Goal: Obtain resource: Obtain resource

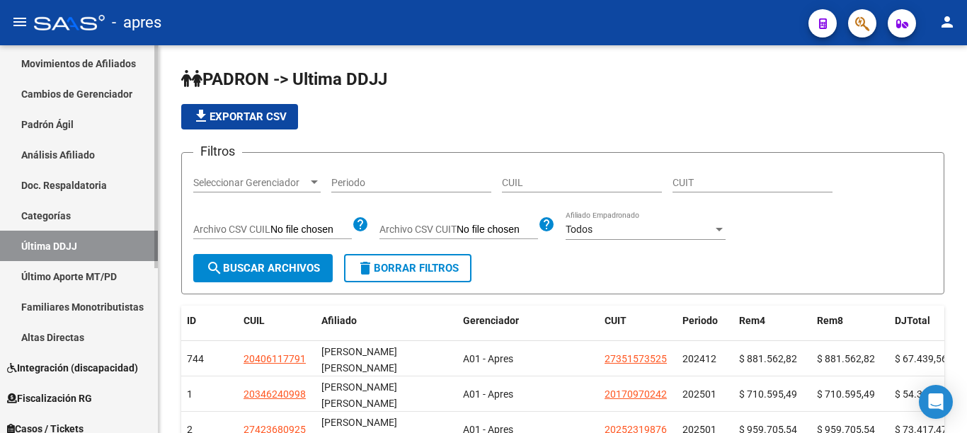
scroll to position [193, 0]
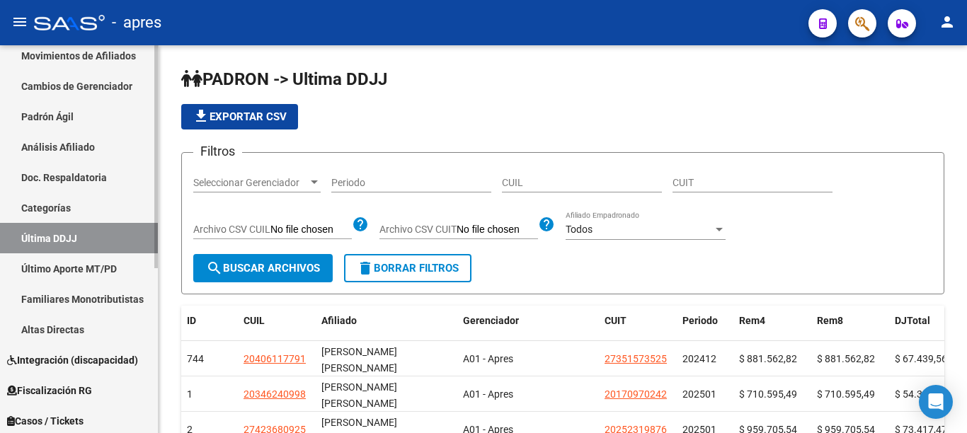
click at [146, 348] on div "Firma Express Inicio Calendario SSS Instructivos Contacto OS Reportes Ingresos …" at bounding box center [80, 189] width 161 height 675
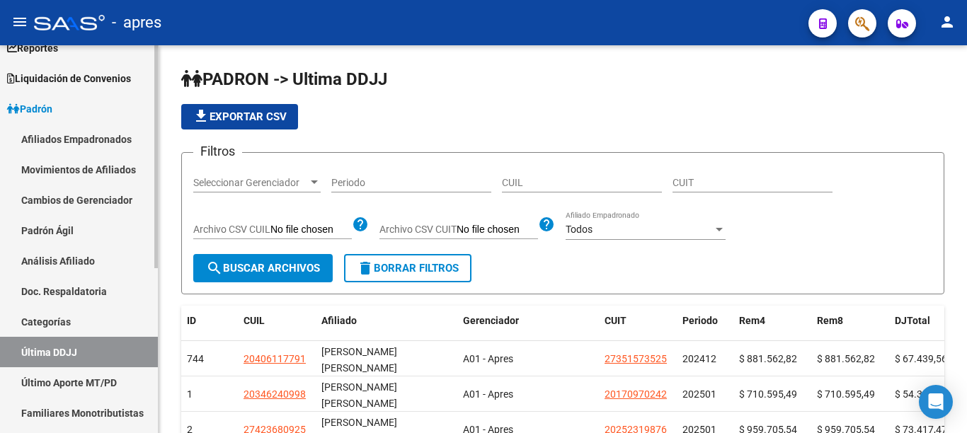
click at [154, 111] on div at bounding box center [156, 156] width 4 height 223
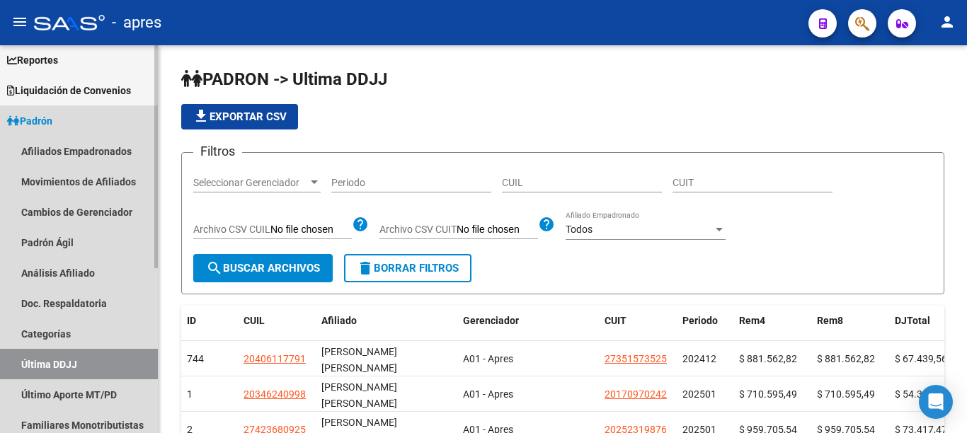
click at [13, 117] on icon at bounding box center [13, 121] width 13 height 10
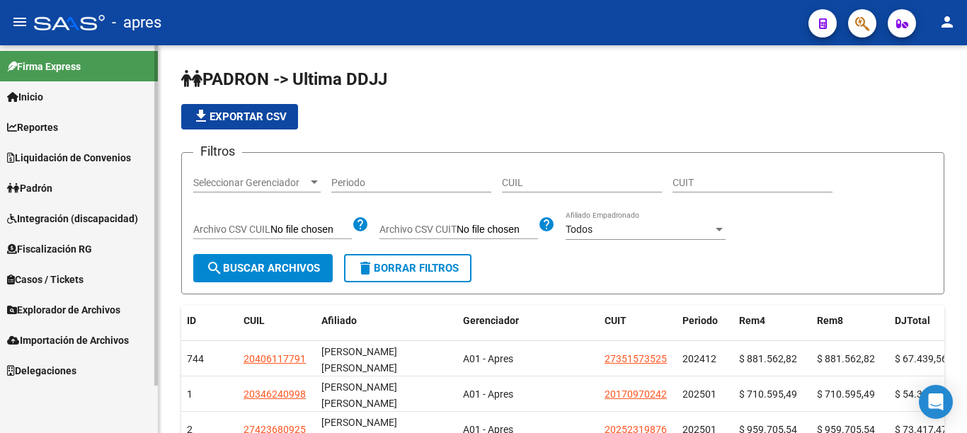
scroll to position [0, 0]
click at [48, 246] on span "Fiscalización RG" at bounding box center [49, 249] width 85 height 16
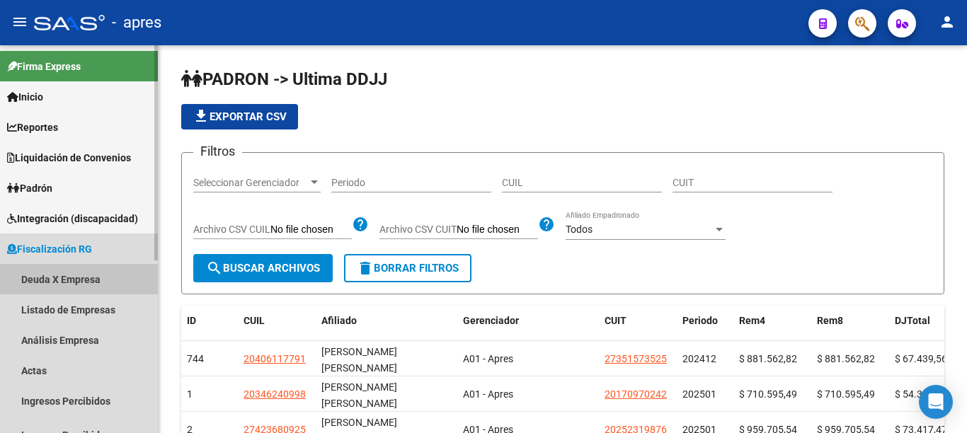
click at [38, 278] on link "Deuda X Empresa" at bounding box center [79, 279] width 158 height 30
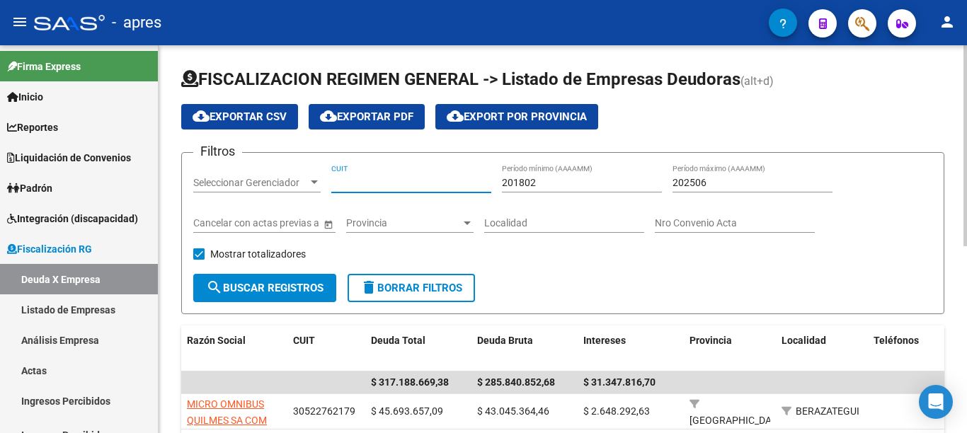
click at [358, 178] on input "CUIT" at bounding box center [411, 183] width 160 height 12
paste input "33-71357240-9"
type input "33-71357240-9"
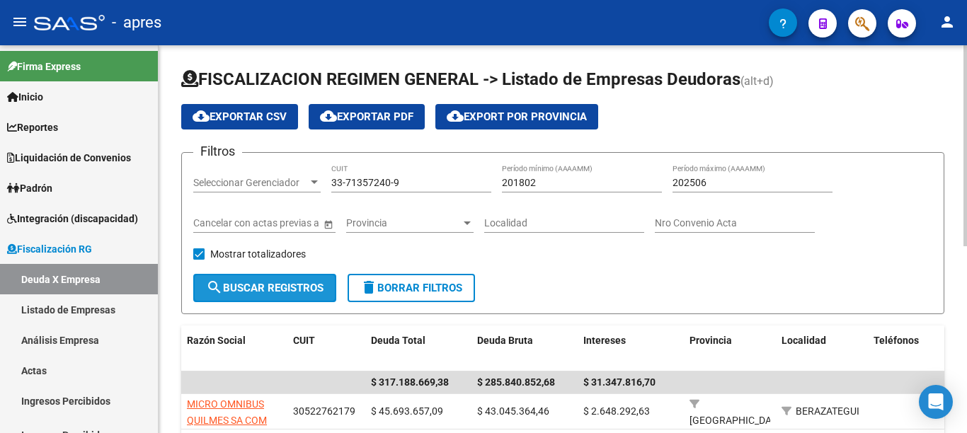
click at [288, 284] on span "search Buscar Registros" at bounding box center [264, 288] width 117 height 13
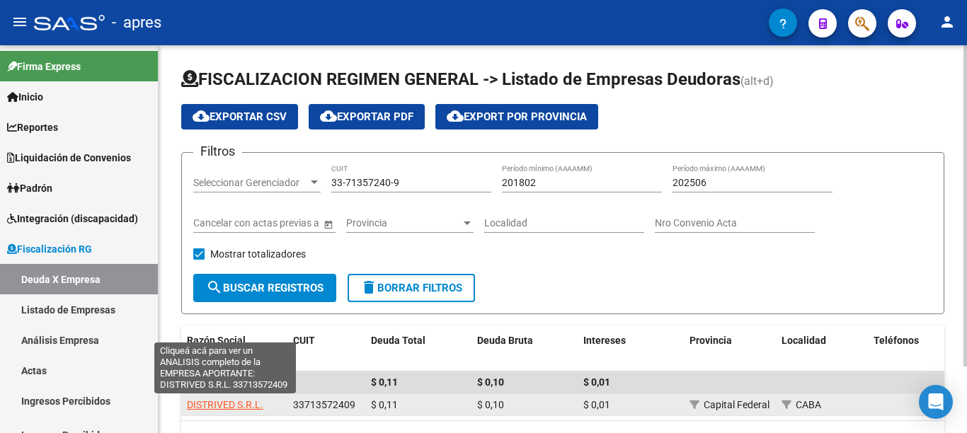
click at [239, 403] on span "DISTRIVED S.R.L." at bounding box center [225, 404] width 76 height 11
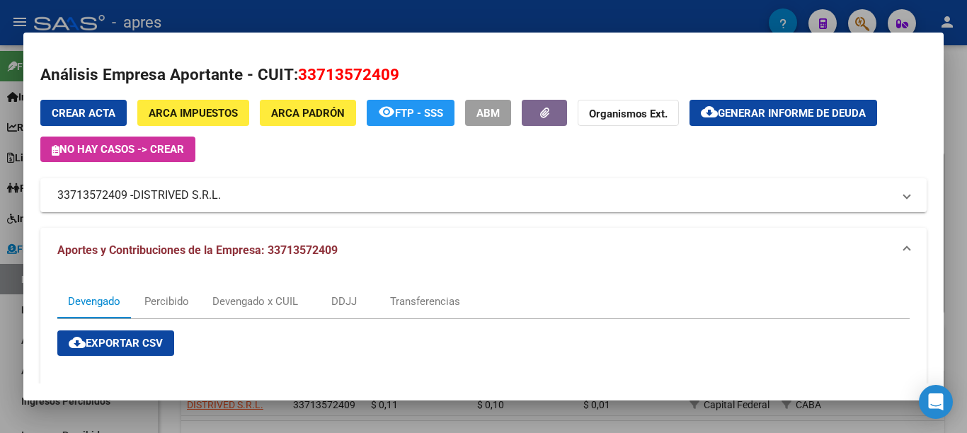
click at [787, 101] on button "cloud_download Generar informe de deuda" at bounding box center [783, 113] width 188 height 26
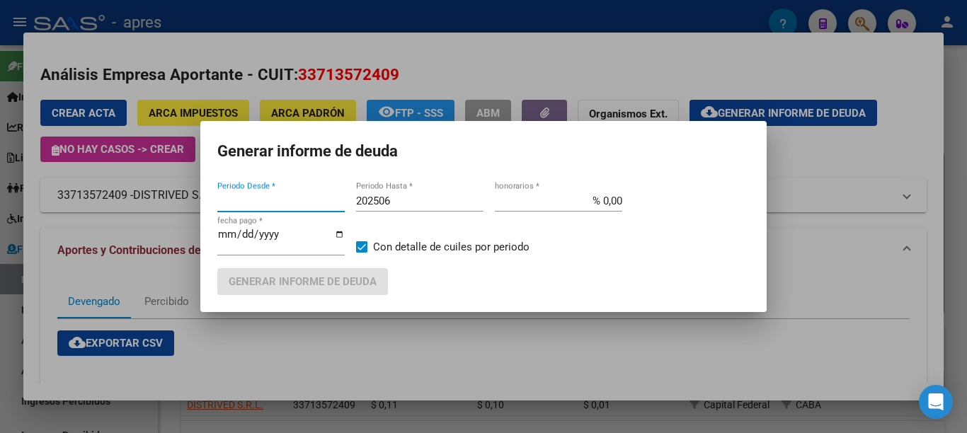
type input "201802"
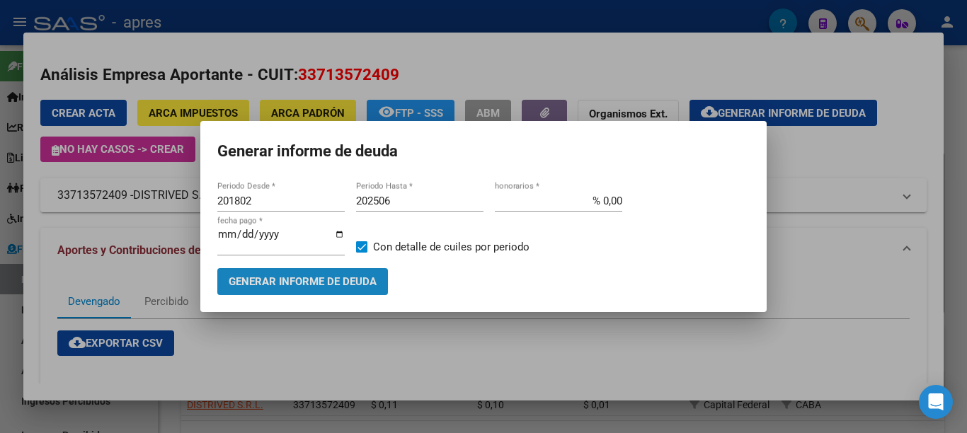
click at [312, 276] on span "Generar informe de deuda" at bounding box center [303, 282] width 148 height 13
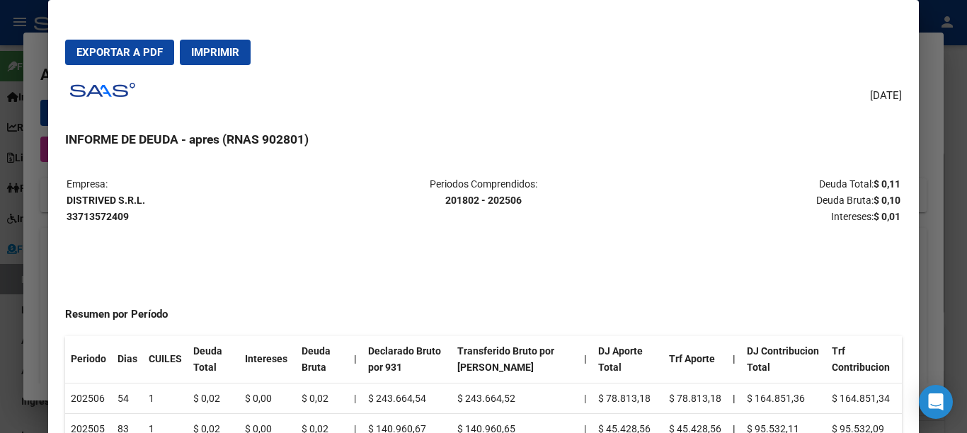
click at [235, 57] on span "Imprimir" at bounding box center [215, 52] width 48 height 13
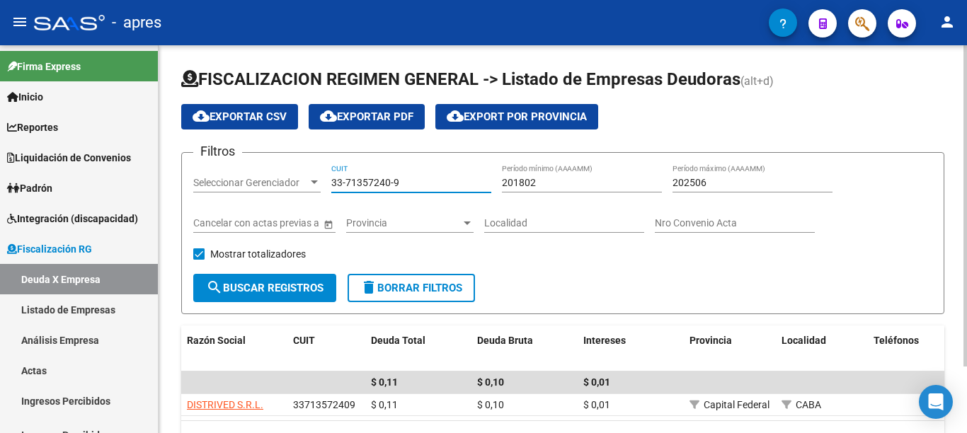
drag, startPoint x: 412, startPoint y: 183, endPoint x: 242, endPoint y: 185, distance: 169.8
click at [242, 185] on div "Filtros Seleccionar Gerenciador Seleccionar Gerenciador 33-71357240-9 CUIT 2018…" at bounding box center [562, 219] width 739 height 110
paste input "0-69140239-4"
type input "30-69140239-4"
click at [275, 288] on span "search Buscar Registros" at bounding box center [264, 288] width 117 height 13
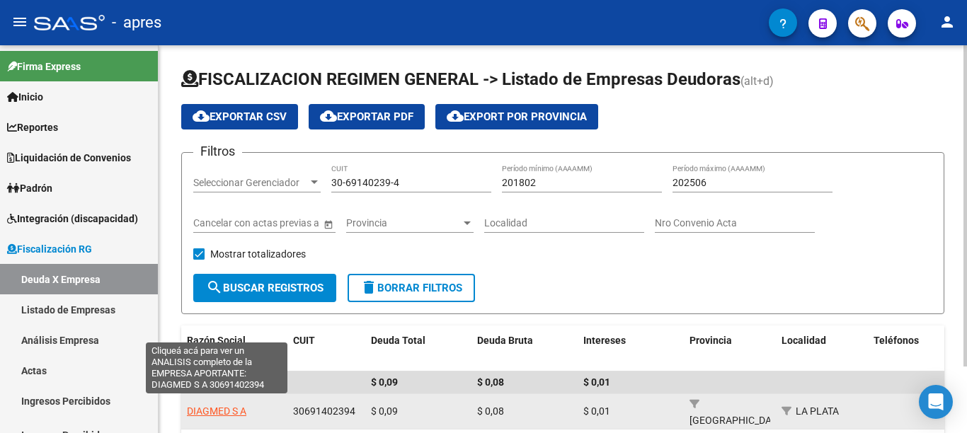
click at [233, 405] on span "DIAGMED S A" at bounding box center [216, 410] width 59 height 11
type textarea "30691402394"
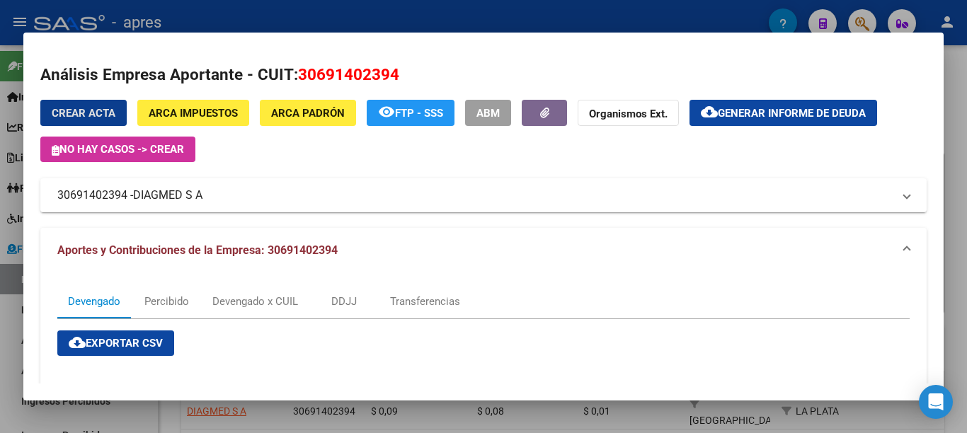
click at [751, 112] on span "Generar informe de deuda" at bounding box center [792, 113] width 148 height 13
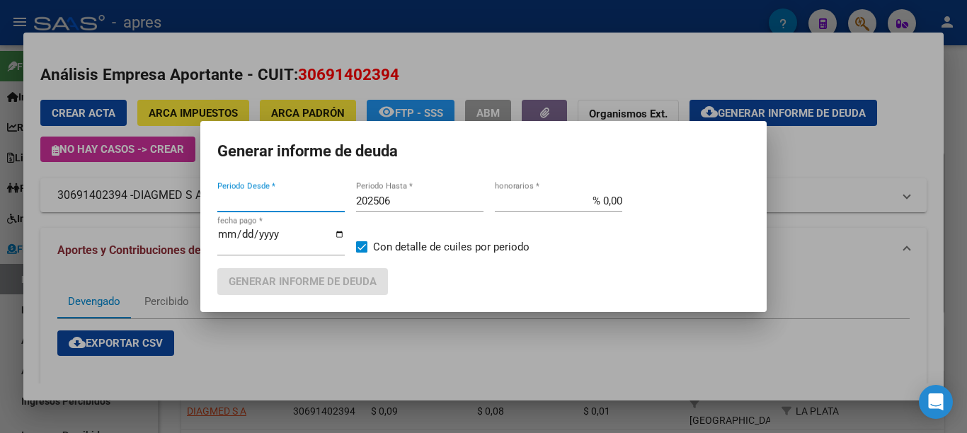
type input "201802"
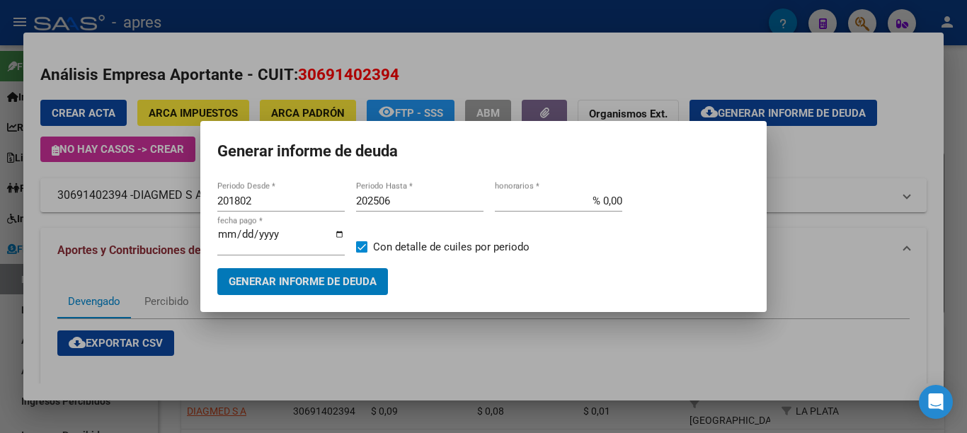
click at [347, 279] on span "Generar informe de deuda" at bounding box center [303, 282] width 148 height 13
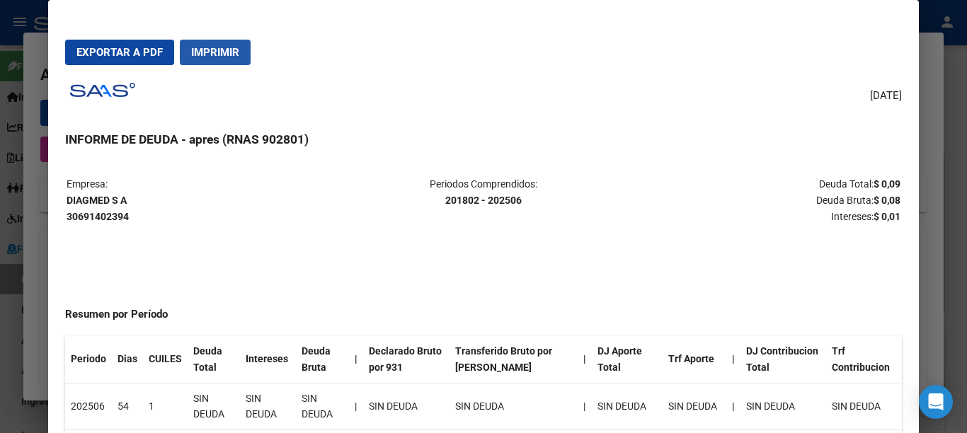
click at [199, 50] on span "Imprimir" at bounding box center [215, 52] width 48 height 13
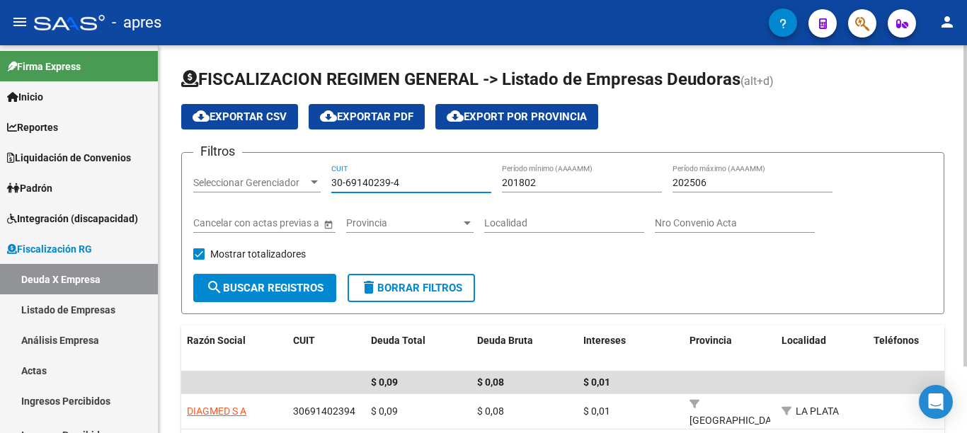
drag, startPoint x: 425, startPoint y: 188, endPoint x: 198, endPoint y: 188, distance: 227.2
click at [199, 188] on div "Filtros Seleccionar Gerenciador Seleccionar Gerenciador 30-69140239-4 CUIT 2018…" at bounding box center [562, 219] width 739 height 110
paste input "70971598-0"
type input "30-70971598-0"
click at [276, 289] on span "search Buscar Registros" at bounding box center [264, 288] width 117 height 13
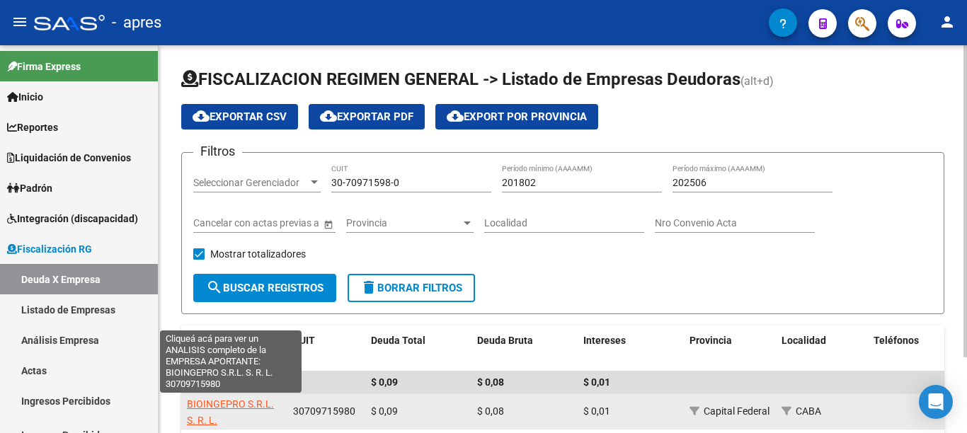
click at [228, 408] on span "BIOINGEPRO S.R.L. S. R. L." at bounding box center [230, 412] width 87 height 28
type textarea "30709715980"
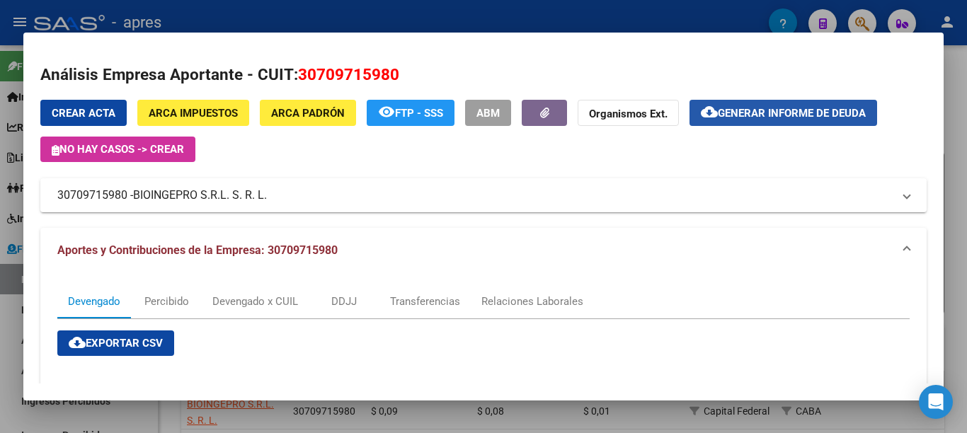
click at [755, 119] on span "Generar informe de deuda" at bounding box center [792, 113] width 148 height 13
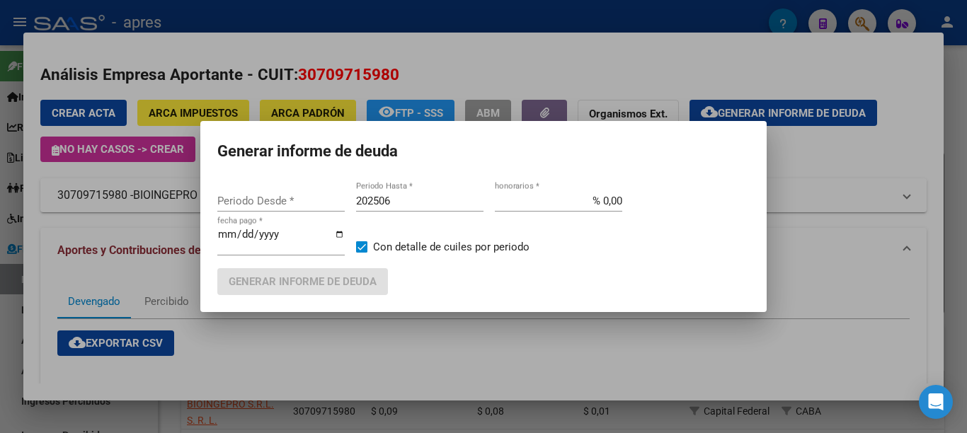
type input "201802"
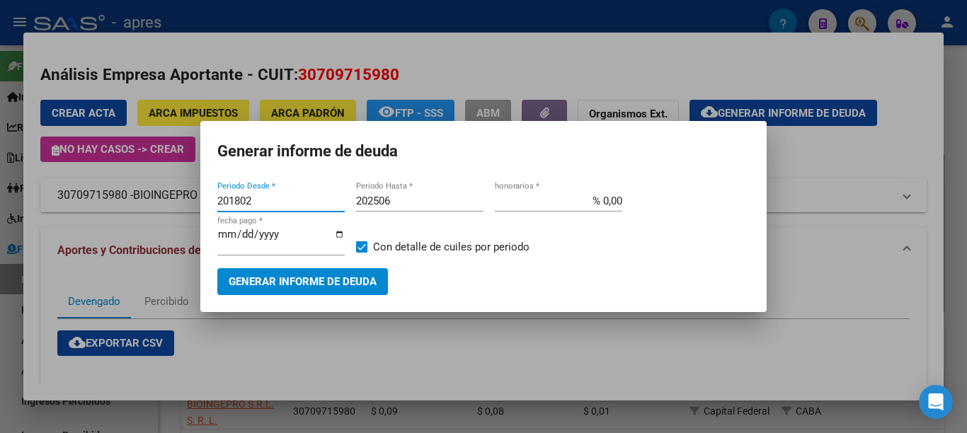
click at [338, 282] on span "Generar informe de deuda" at bounding box center [303, 282] width 148 height 13
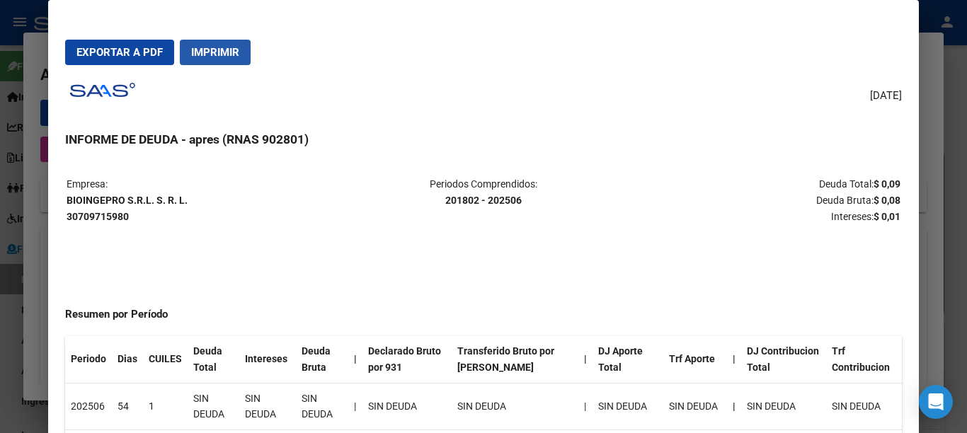
click at [214, 58] on span "Imprimir" at bounding box center [215, 52] width 48 height 13
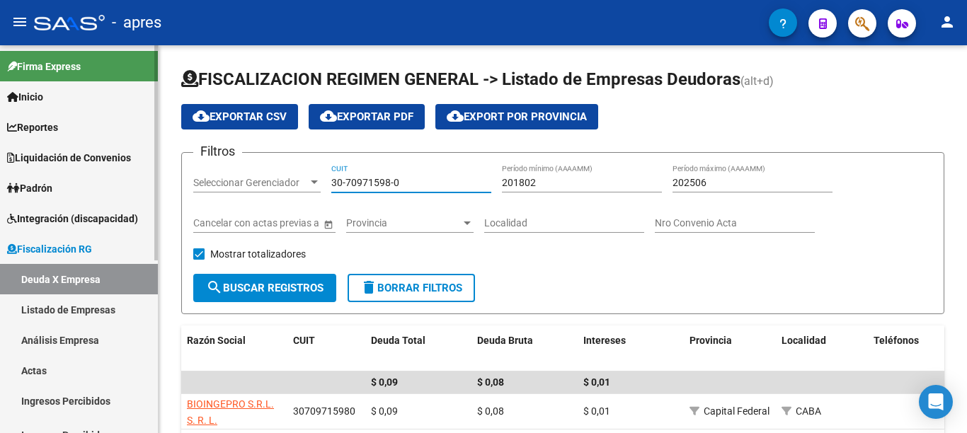
drag, startPoint x: 446, startPoint y: 180, endPoint x: 130, endPoint y: 189, distance: 316.4
click at [132, 189] on mat-sidenav-container "Firma Express Inicio Calendario SSS Instructivos Contacto OS Reportes Ingresos …" at bounding box center [483, 239] width 967 height 388
paste input "52316317-1"
type input "30-52316317-1"
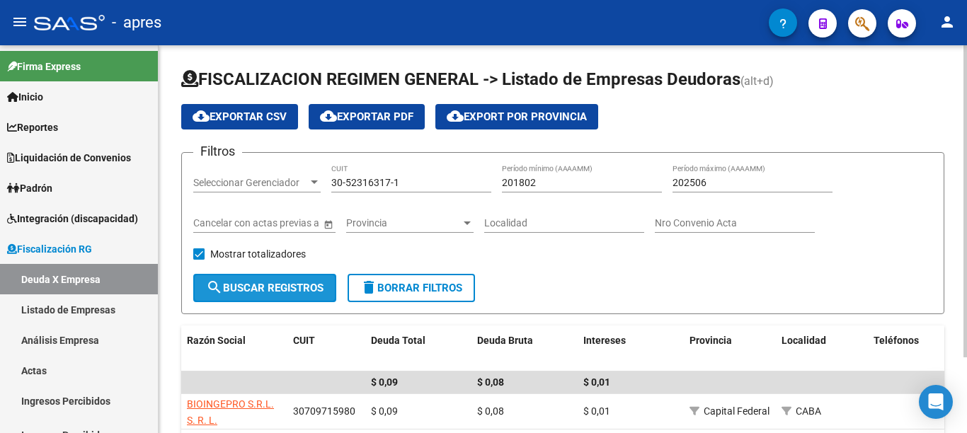
click at [276, 277] on button "search Buscar Registros" at bounding box center [264, 288] width 143 height 28
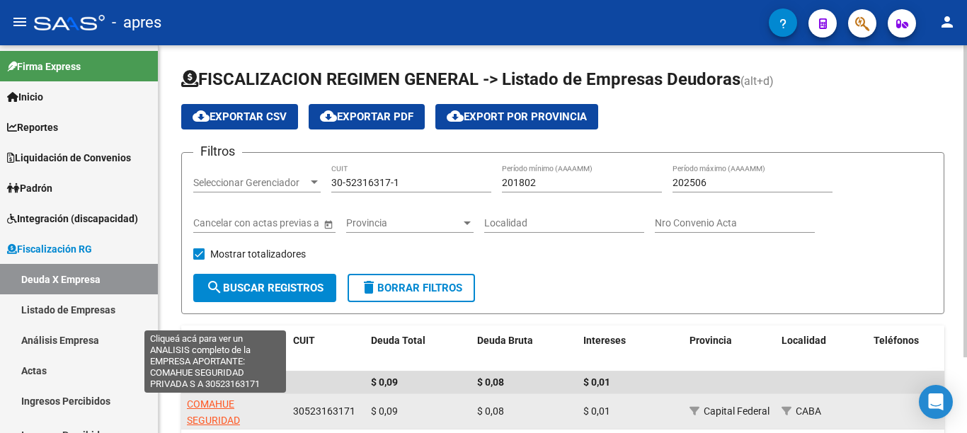
click at [196, 415] on span "COMAHUE SEGURIDAD PRIVADA S A" at bounding box center [215, 420] width 57 height 44
type textarea "30523163171"
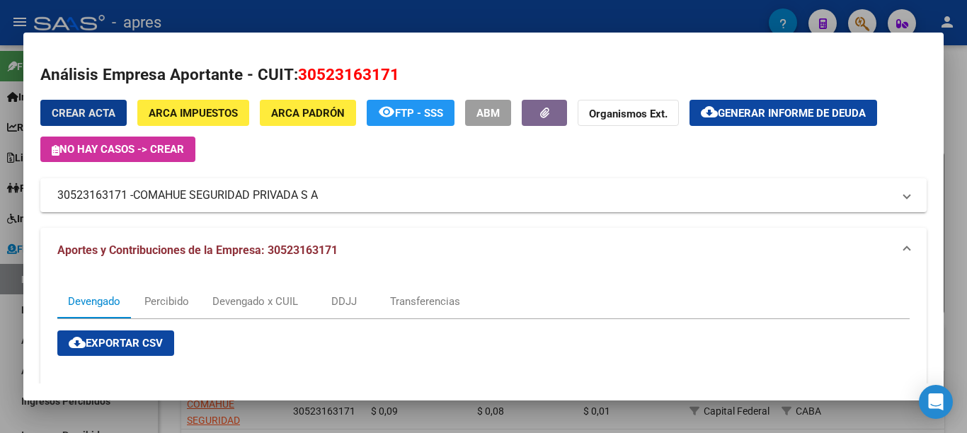
click at [762, 115] on span "Generar informe de deuda" at bounding box center [792, 113] width 148 height 13
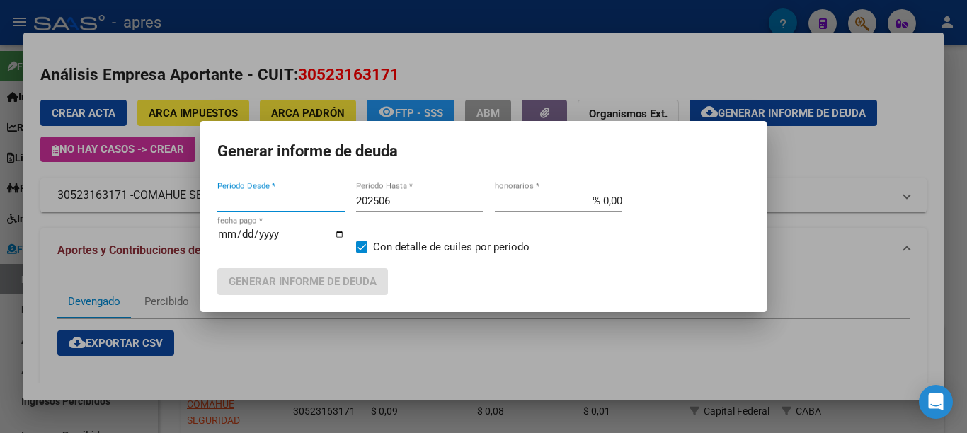
type input "201802"
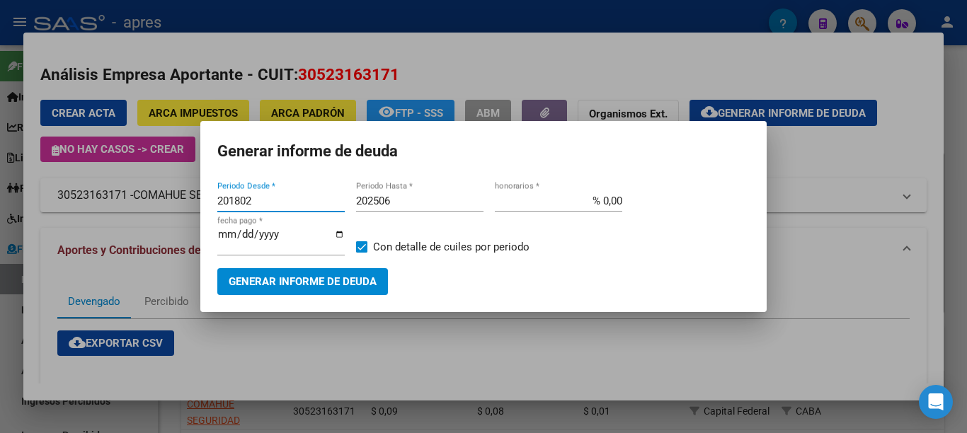
click at [305, 277] on span "Generar informe de deuda" at bounding box center [303, 282] width 148 height 13
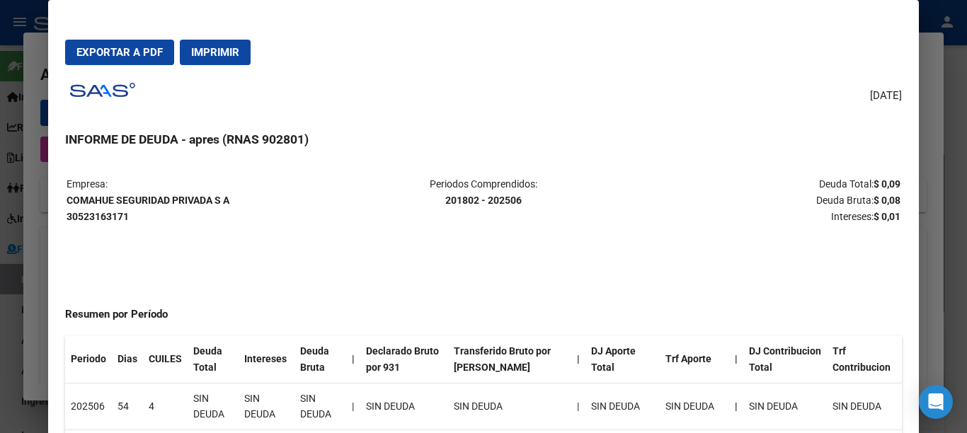
click at [227, 58] on span "Imprimir" at bounding box center [215, 52] width 48 height 13
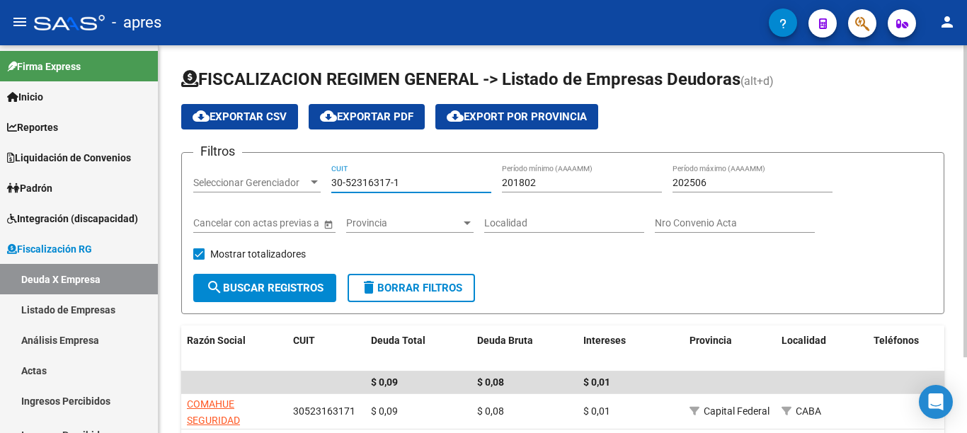
drag, startPoint x: 422, startPoint y: 183, endPoint x: 236, endPoint y: 191, distance: 186.3
click at [223, 183] on div "Filtros Seleccionar Gerenciador Seleccionar Gerenciador 30-52316317-1 CUIT 2018…" at bounding box center [562, 219] width 739 height 110
paste input "70986432-3"
type input "30-70986432-3"
click at [283, 291] on span "search Buscar Registros" at bounding box center [264, 288] width 117 height 13
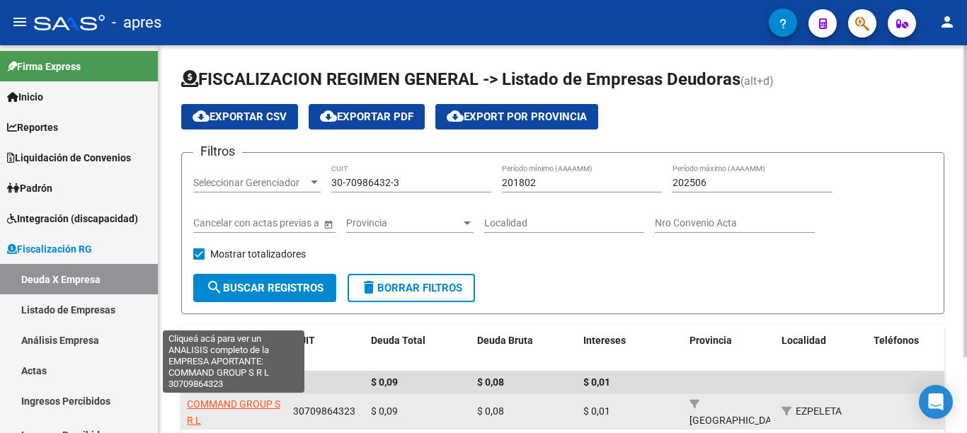
click at [226, 400] on span "COMMAND GROUP S R L" at bounding box center [233, 412] width 93 height 28
type textarea "30709864323"
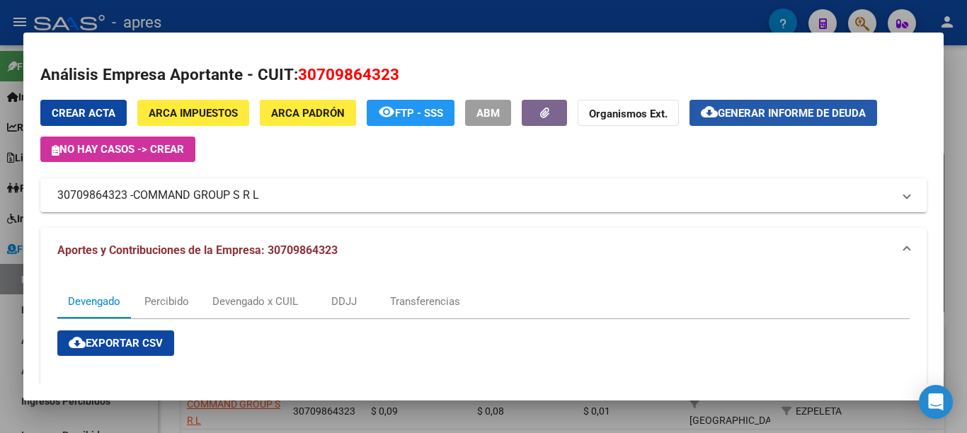
click at [787, 112] on span "Generar informe de deuda" at bounding box center [792, 113] width 148 height 13
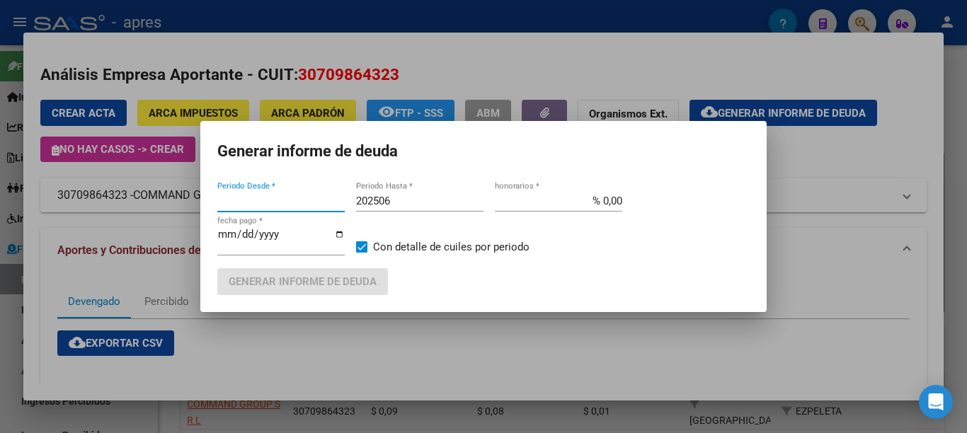
type input "201802"
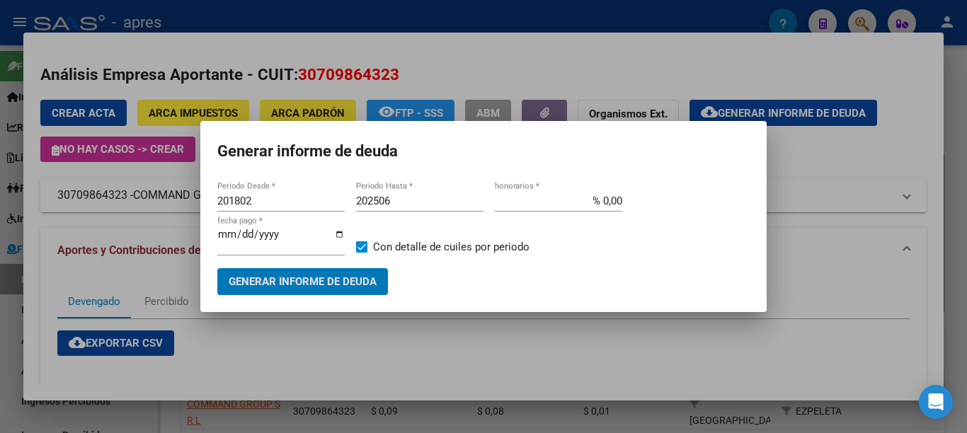
click at [332, 276] on span "Generar informe de deuda" at bounding box center [303, 282] width 148 height 13
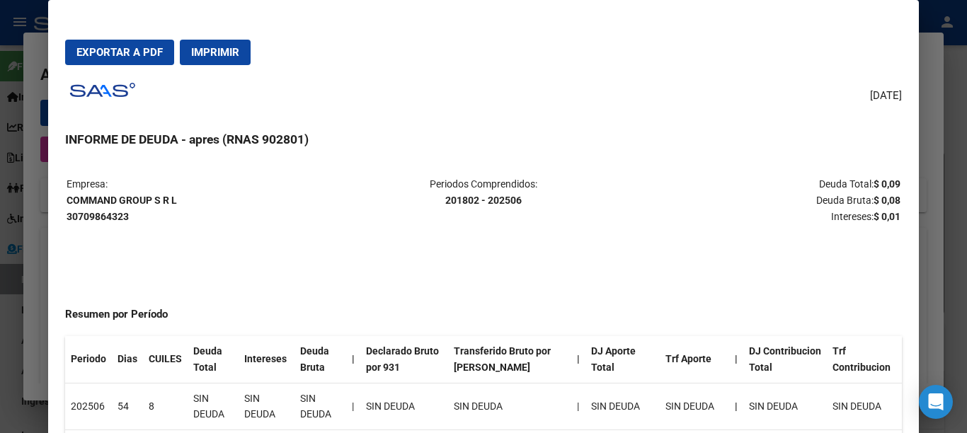
click at [210, 46] on span "Imprimir" at bounding box center [215, 52] width 48 height 13
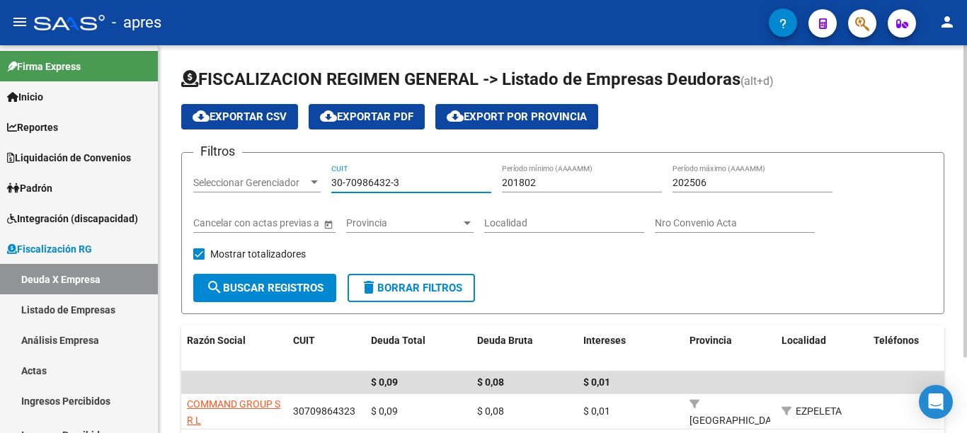
drag, startPoint x: 428, startPoint y: 178, endPoint x: 248, endPoint y: 196, distance: 181.3
click at [271, 178] on div "Filtros Seleccionar Gerenciador Seleccionar Gerenciador 30-70986432-3 CUIT 2018…" at bounding box center [562, 219] width 739 height 110
paste input "1519944-7"
type input "30-71519944-7"
click at [283, 287] on span "search Buscar Registros" at bounding box center [264, 288] width 117 height 13
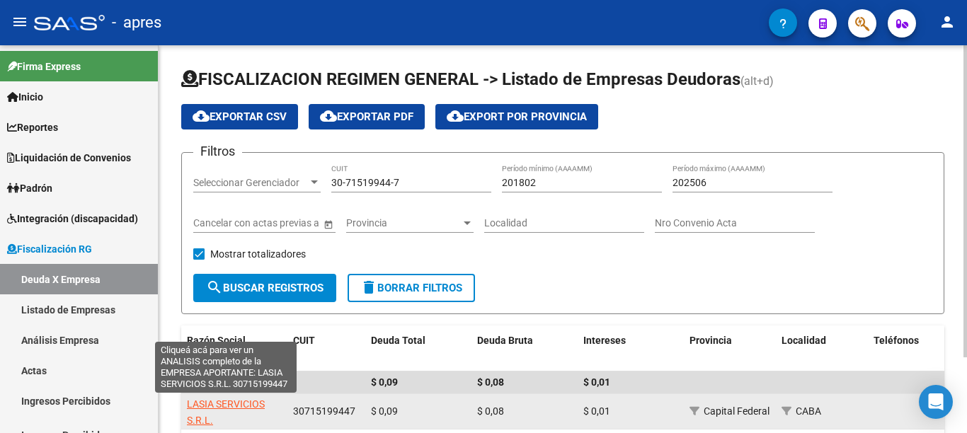
click at [226, 405] on span "LASIA SERVICIOS S.R.L." at bounding box center [226, 412] width 78 height 28
type textarea "30715199447"
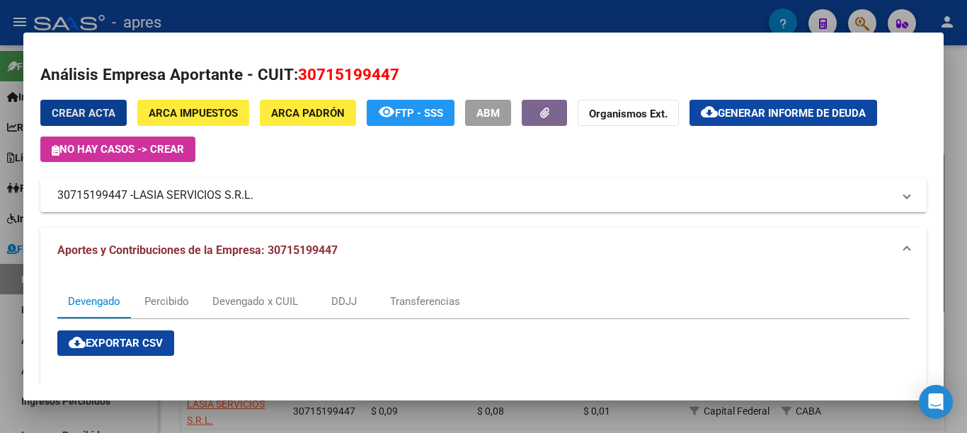
click at [761, 117] on span "Generar informe de deuda" at bounding box center [792, 113] width 148 height 13
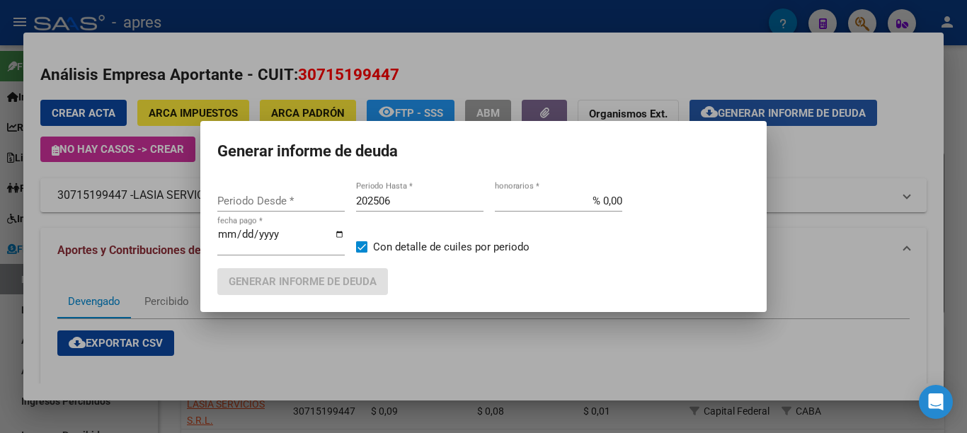
type input "201802"
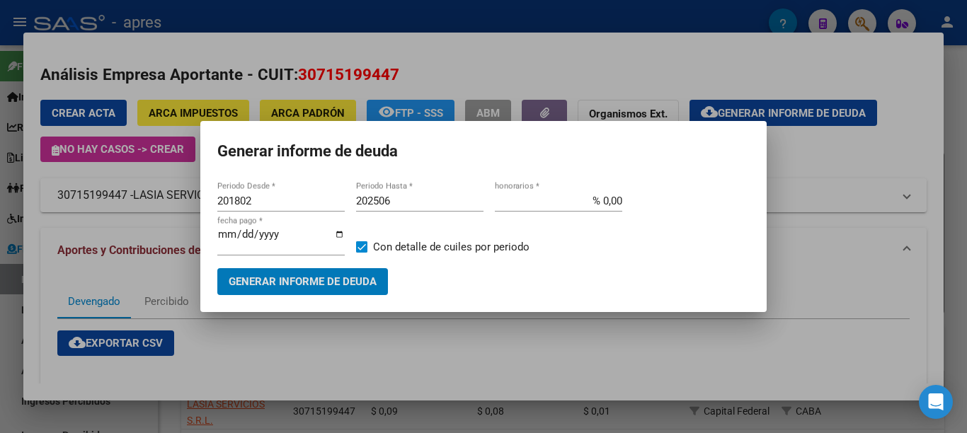
click at [344, 281] on span "Generar informe de deuda" at bounding box center [303, 282] width 148 height 13
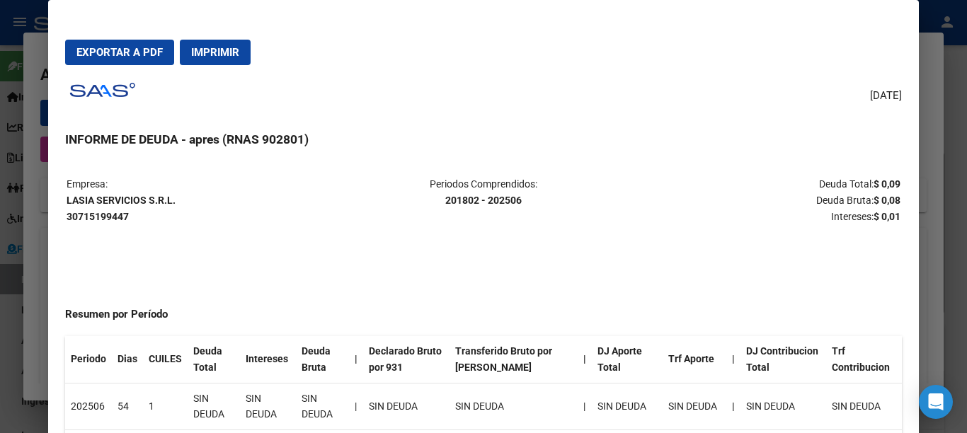
click at [225, 62] on button "Imprimir" at bounding box center [215, 52] width 71 height 25
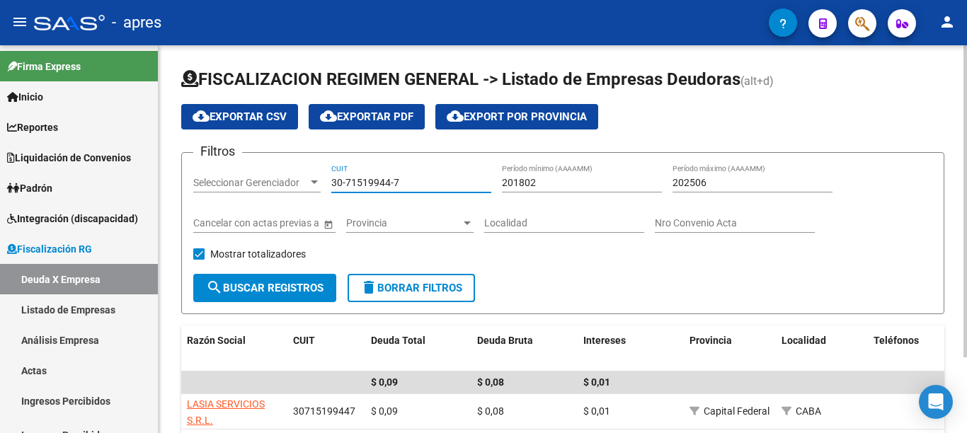
drag, startPoint x: 418, startPoint y: 187, endPoint x: 223, endPoint y: 181, distance: 195.4
click at [224, 175] on div "Filtros Seleccionar Gerenciador Seleccionar Gerenciador 30-71519944-7 CUIT 2018…" at bounding box center [562, 219] width 739 height 110
paste input "66363282-1"
type input "30-66363282-1"
click at [282, 293] on span "search Buscar Registros" at bounding box center [264, 288] width 117 height 13
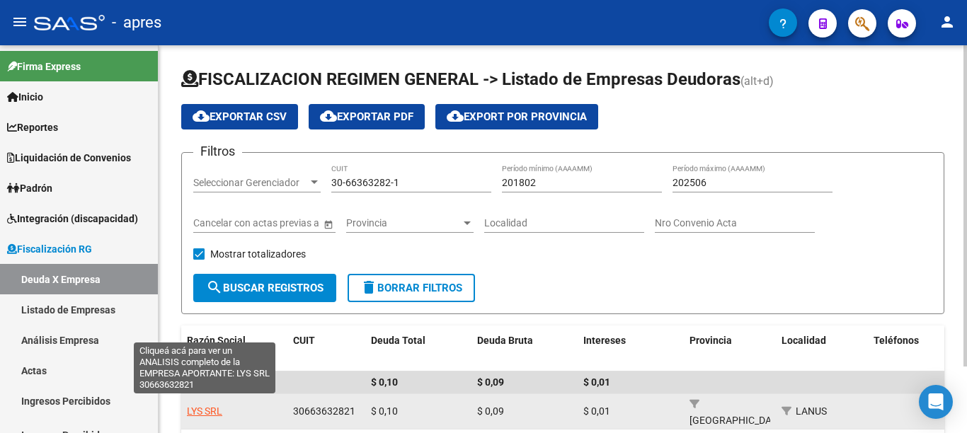
click at [203, 405] on span "LYS SRL" at bounding box center [204, 410] width 35 height 11
type textarea "30663632821"
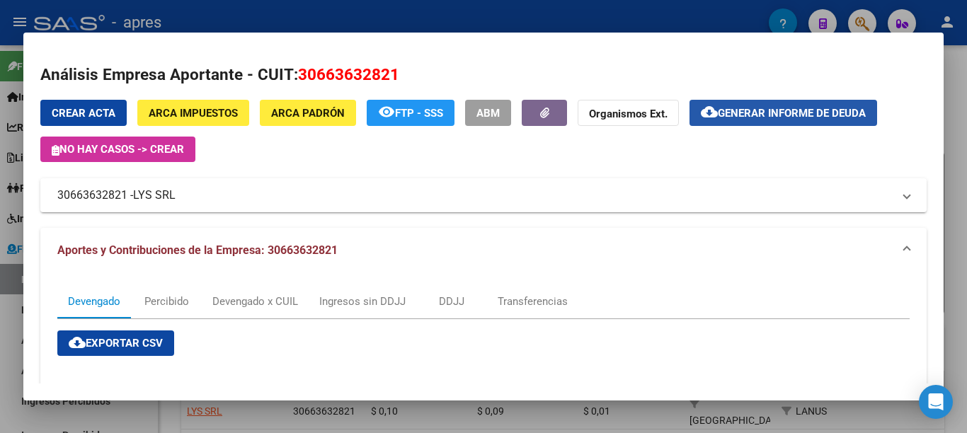
click at [807, 115] on span "Generar informe de deuda" at bounding box center [792, 113] width 148 height 13
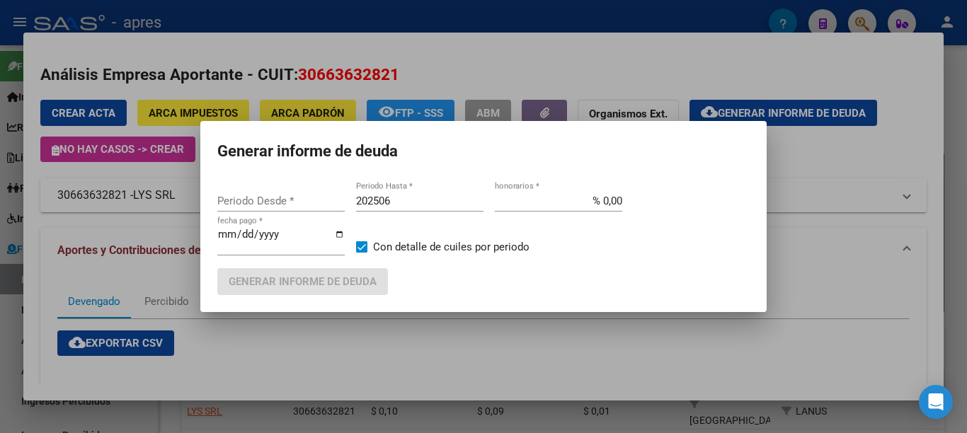
type input "201802"
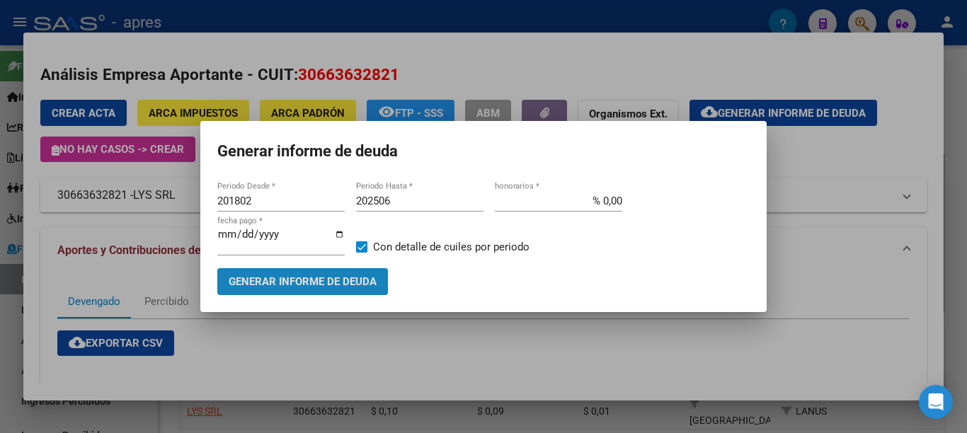
click at [338, 278] on span "Generar informe de deuda" at bounding box center [303, 282] width 148 height 13
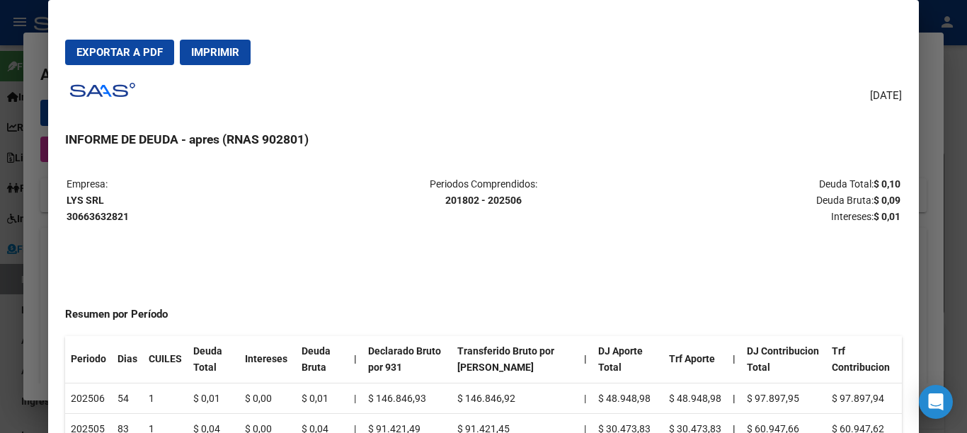
click at [214, 60] on button "Imprimir" at bounding box center [215, 52] width 71 height 25
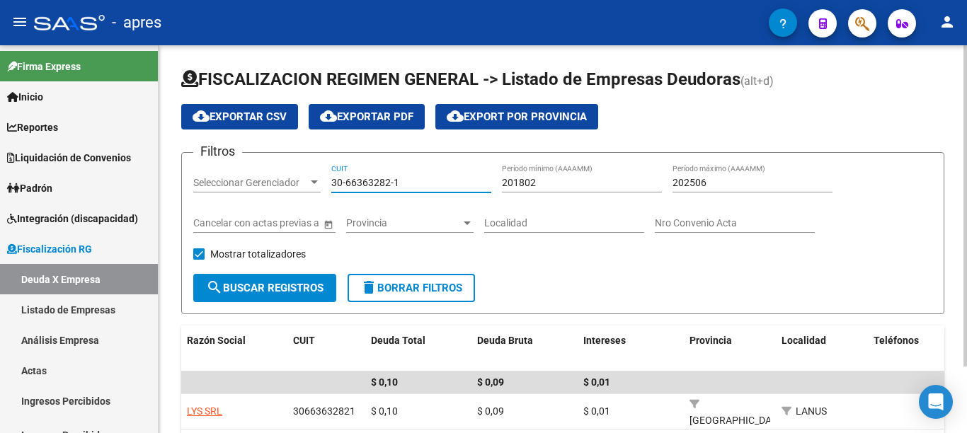
drag, startPoint x: 412, startPoint y: 186, endPoint x: 263, endPoint y: 232, distance: 156.2
click at [263, 185] on div "Filtros Seleccionar Gerenciador Seleccionar Gerenciador 30-66363282-1 CUIT 2018…" at bounding box center [562, 219] width 739 height 110
paste input "0019327-5"
type input "30-60019327-5"
click at [291, 295] on button "search Buscar Registros" at bounding box center [264, 288] width 143 height 28
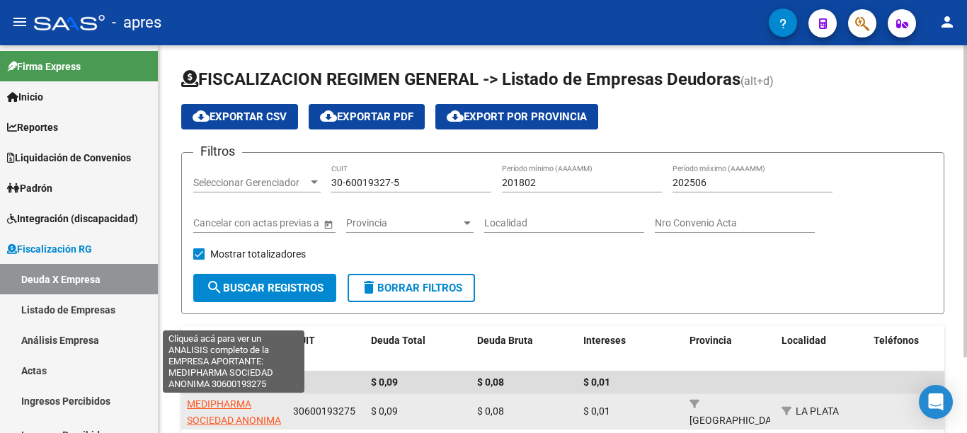
click at [218, 403] on span "MEDIPHARMA SOCIEDAD ANONIMA" at bounding box center [234, 412] width 94 height 28
type textarea "30600193275"
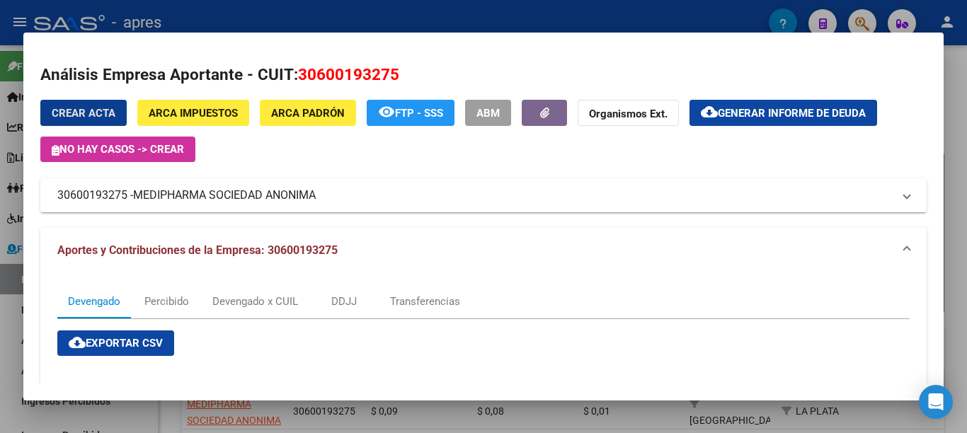
click at [779, 118] on span "Generar informe de deuda" at bounding box center [792, 113] width 148 height 13
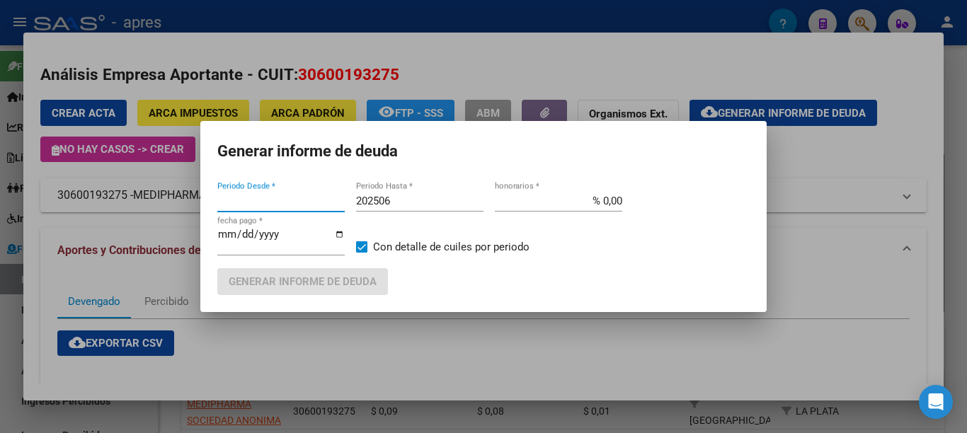
type input "201802"
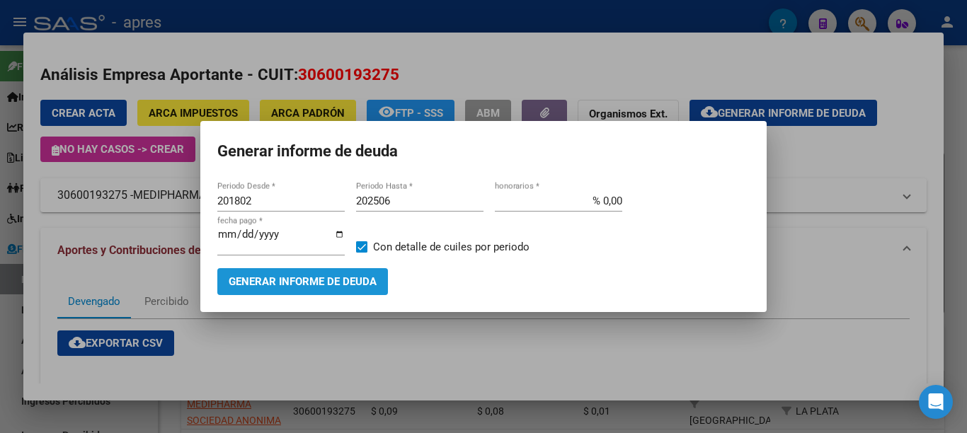
click at [330, 280] on span "Generar informe de deuda" at bounding box center [303, 282] width 148 height 13
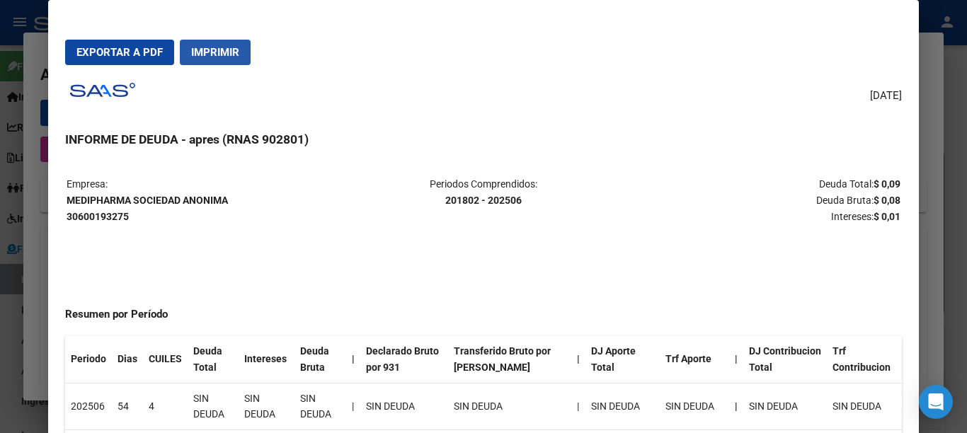
click at [223, 56] on span "Imprimir" at bounding box center [215, 52] width 48 height 13
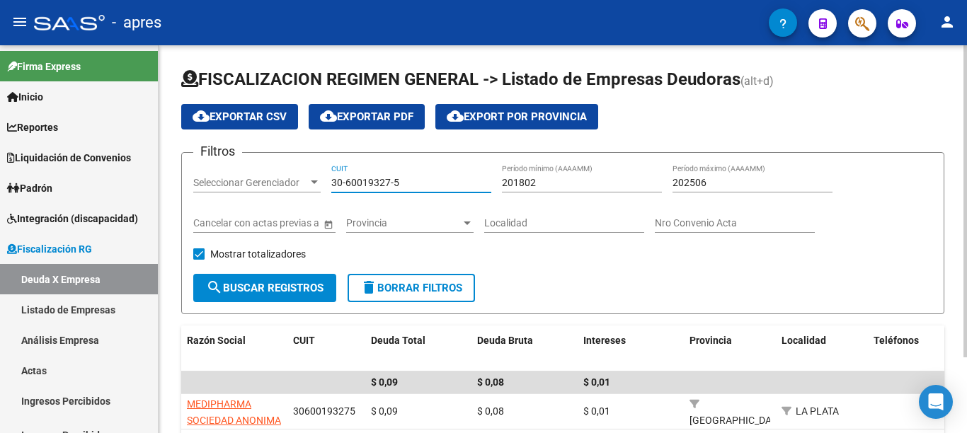
drag, startPoint x: 415, startPoint y: 180, endPoint x: 269, endPoint y: 211, distance: 149.6
click at [269, 192] on div "Filtros Seleccionar Gerenciador Seleccionar Gerenciador 30-60019327-5 CUIT 2018…" at bounding box center [562, 219] width 739 height 110
paste input "8999191-9"
type input "30-68999191-9"
click at [311, 293] on span "search Buscar Registros" at bounding box center [264, 288] width 117 height 13
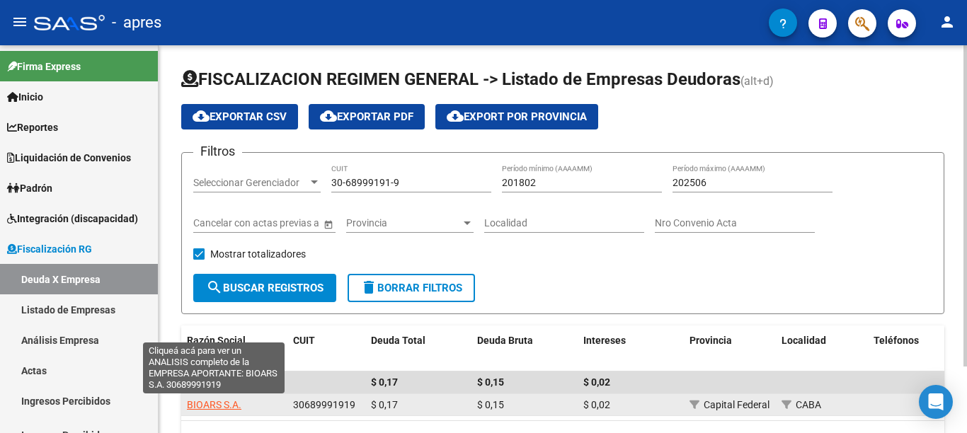
click at [221, 404] on span "BIOARS S.A." at bounding box center [214, 404] width 54 height 11
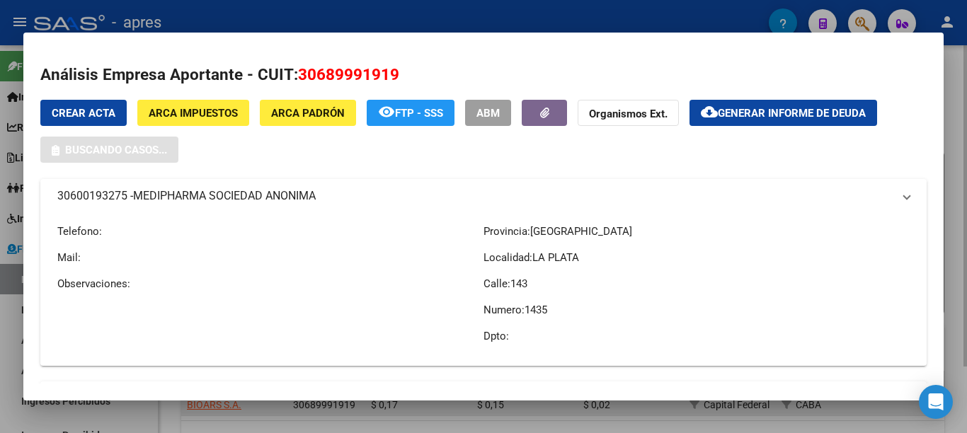
type textarea "30689991919"
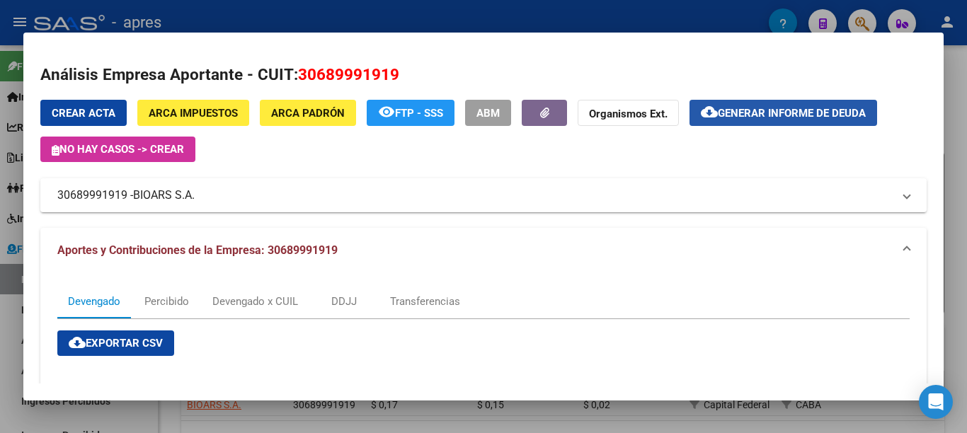
click at [727, 111] on span "Generar informe de deuda" at bounding box center [792, 113] width 148 height 13
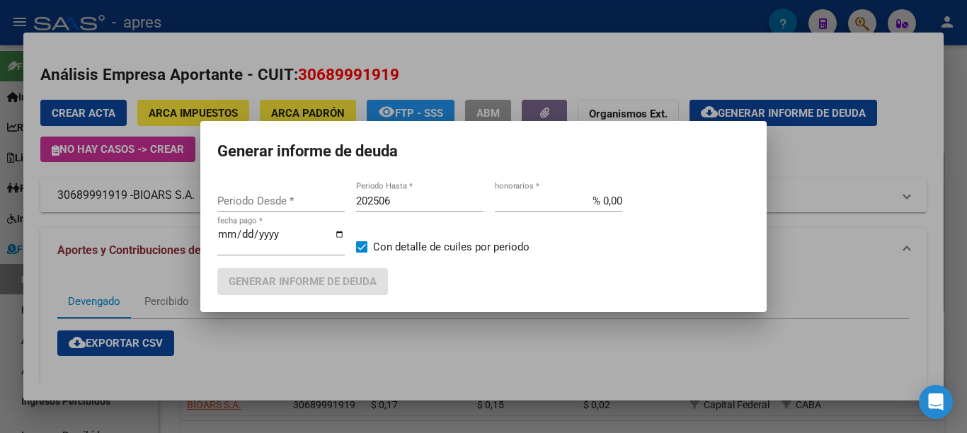
type input "201802"
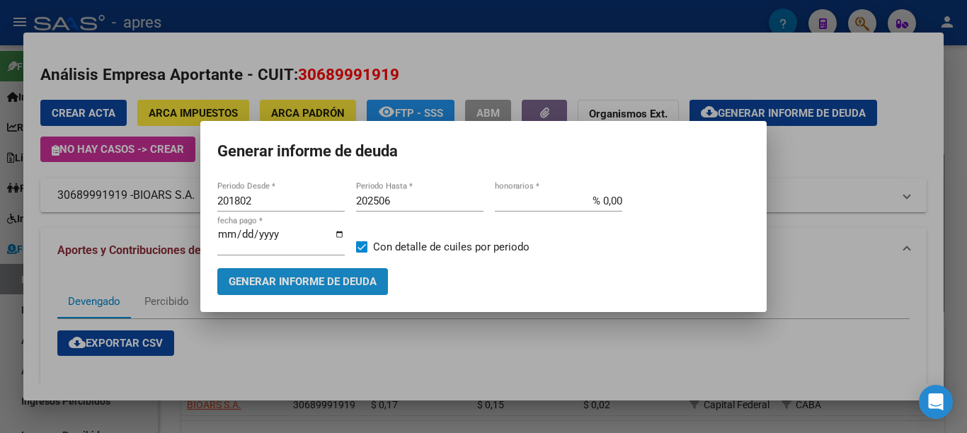
click at [330, 283] on span "Generar informe de deuda" at bounding box center [303, 282] width 148 height 13
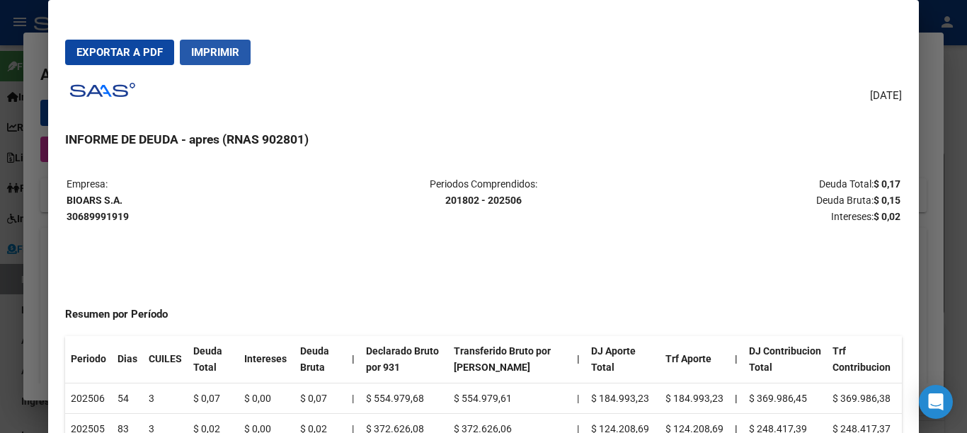
click at [225, 47] on span "Imprimir" at bounding box center [215, 52] width 48 height 13
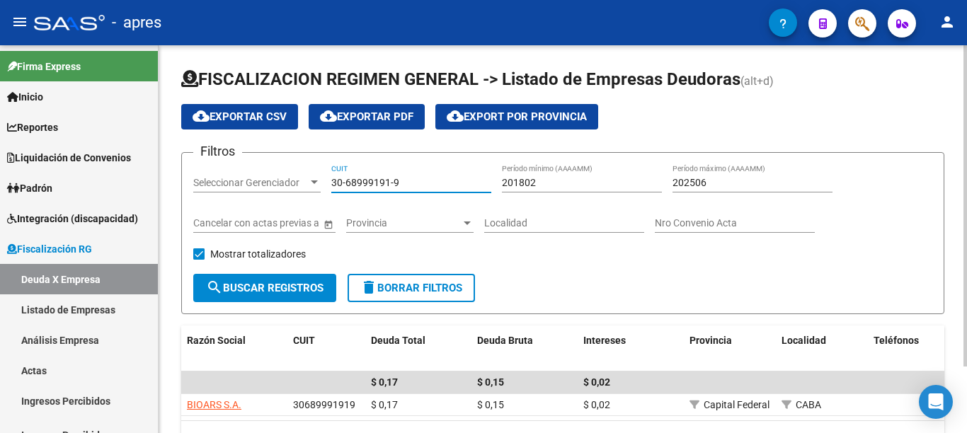
drag, startPoint x: 435, startPoint y: 180, endPoint x: 246, endPoint y: 207, distance: 191.7
click at [220, 182] on div "Filtros Seleccionar Gerenciador Seleccionar Gerenciador 30-68999191-9 CUIT 2018…" at bounding box center [562, 219] width 739 height 110
paste input "584975-1"
type input "30-68584975-1"
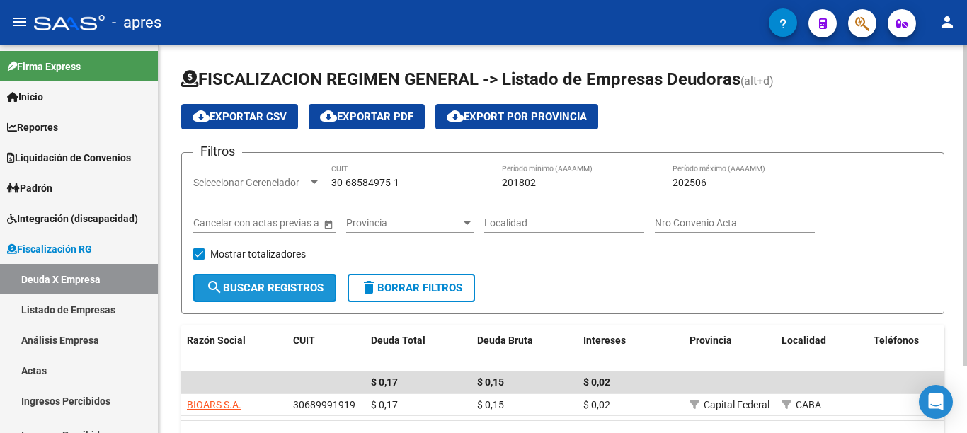
click at [289, 284] on span "search Buscar Registros" at bounding box center [264, 288] width 117 height 13
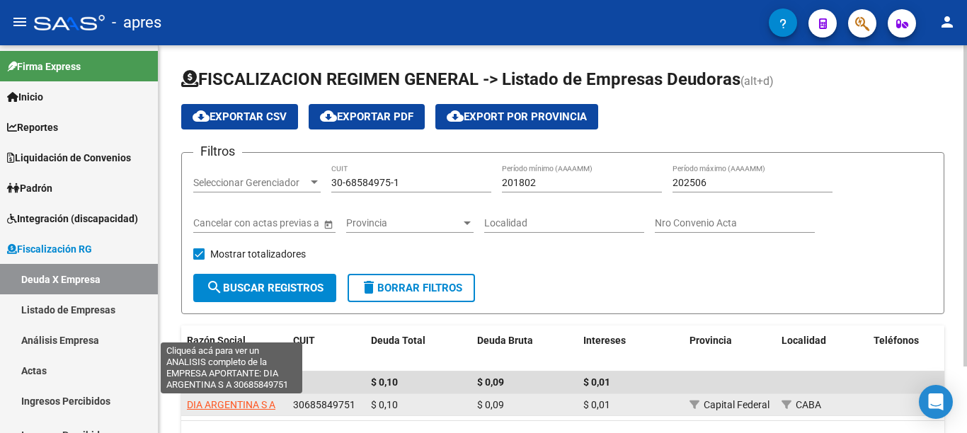
click at [226, 405] on span "DIA ARGENTINA S A" at bounding box center [231, 404] width 88 height 11
type textarea "30685849751"
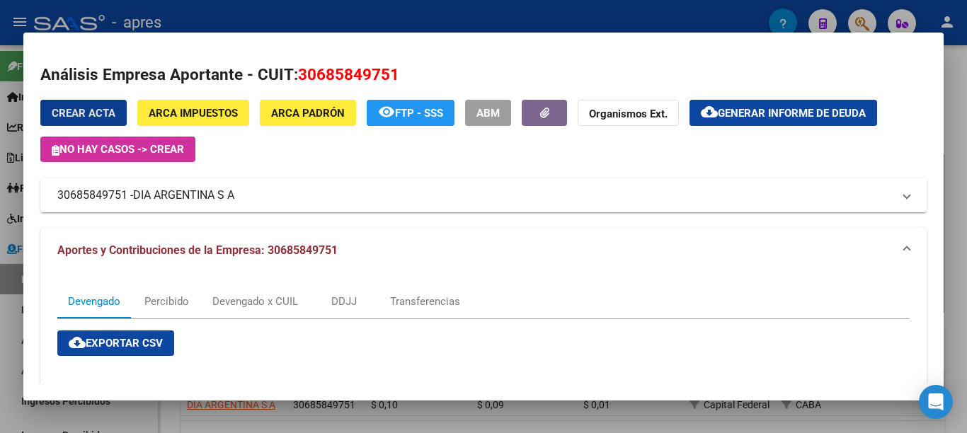
click at [752, 112] on span "Generar informe de deuda" at bounding box center [792, 113] width 148 height 13
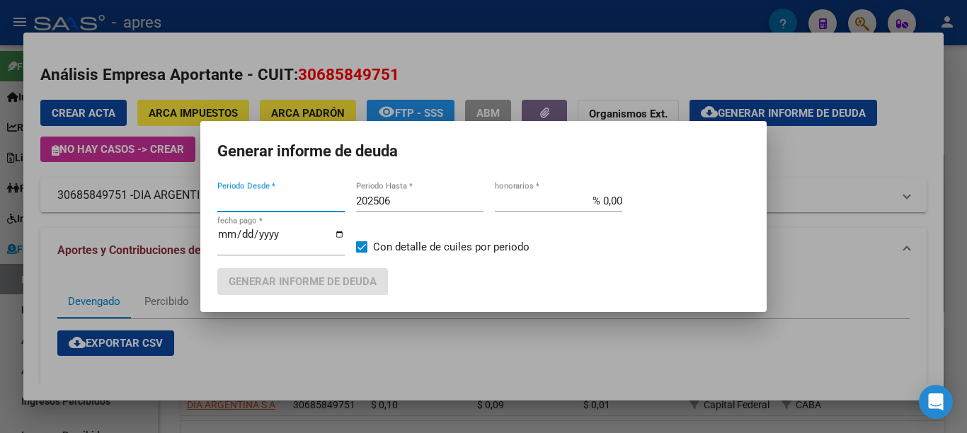
type input "201802"
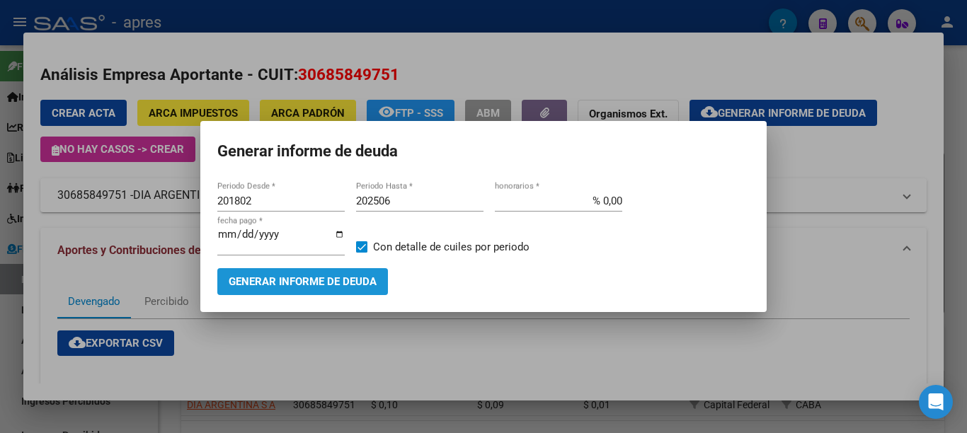
click at [330, 289] on button "Generar informe de deuda" at bounding box center [302, 281] width 171 height 26
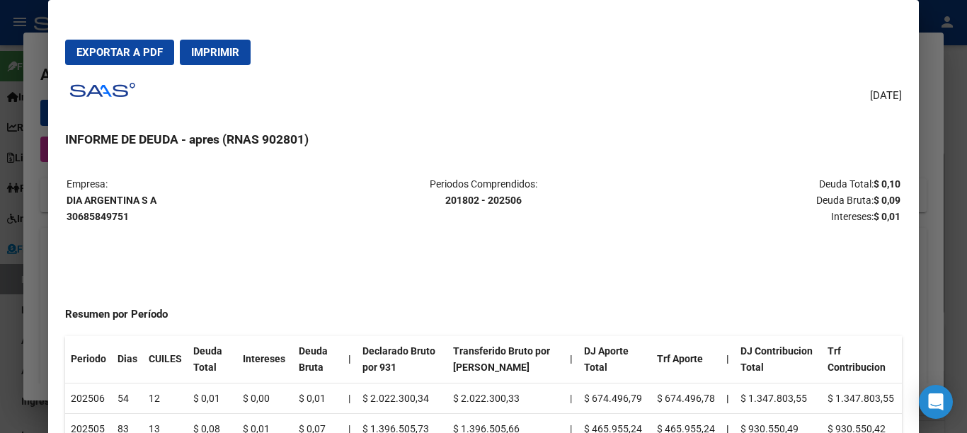
click at [226, 54] on span "Imprimir" at bounding box center [215, 52] width 48 height 13
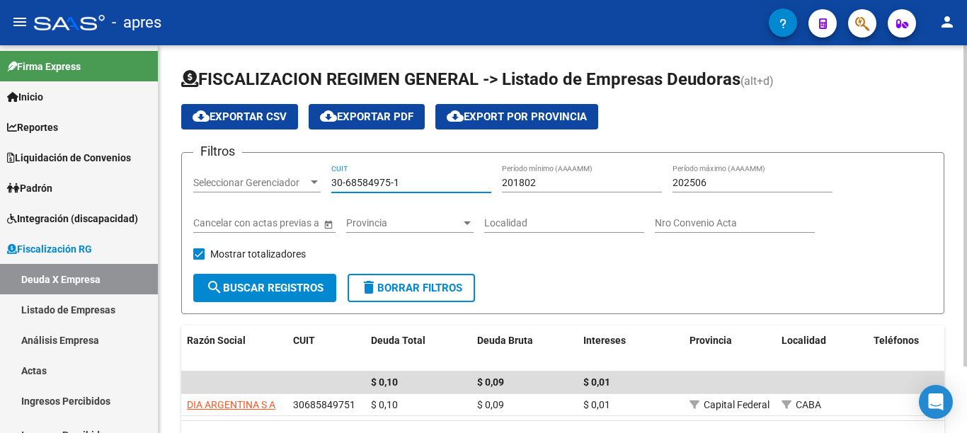
drag, startPoint x: 439, startPoint y: 183, endPoint x: 214, endPoint y: 219, distance: 227.8
click at [208, 182] on div "Filtros Seleccionar Gerenciador Seleccionar Gerenciador 30-68584975-1 CUIT 2018…" at bounding box center [562, 219] width 739 height 110
paste input "71439998"
type input "30-71439998-1"
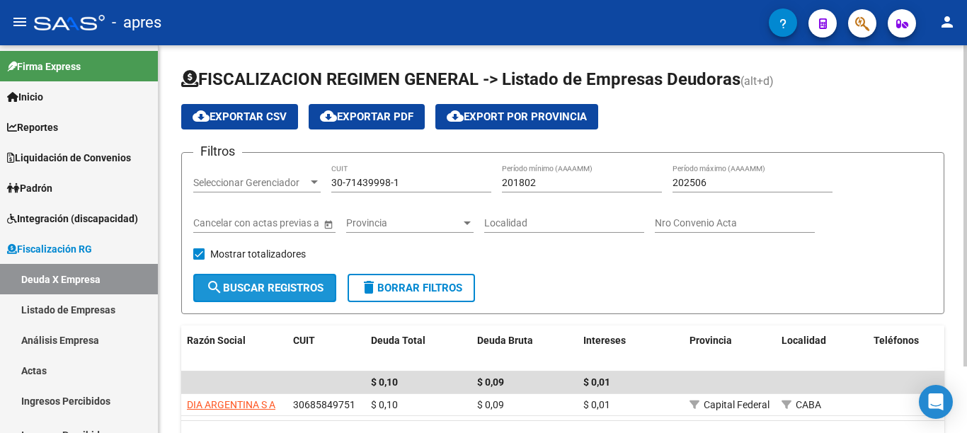
click at [277, 289] on span "search Buscar Registros" at bounding box center [264, 288] width 117 height 13
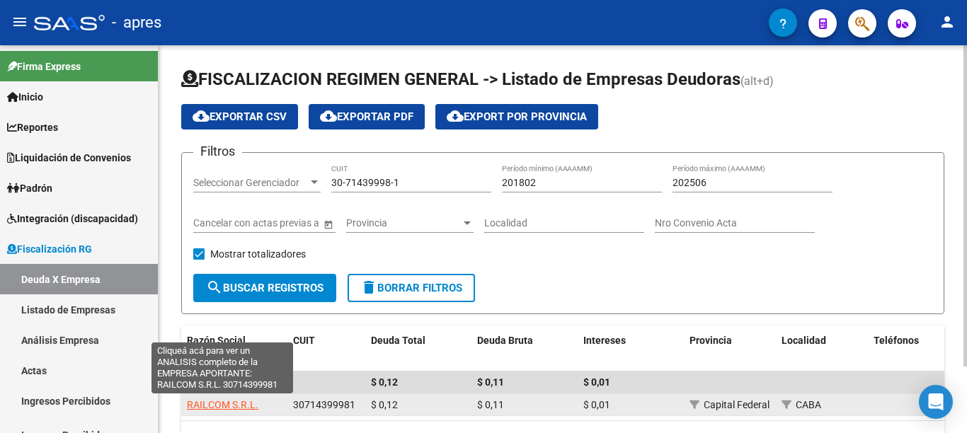
click at [247, 405] on span "RAILCOM S.R.L." at bounding box center [222, 404] width 71 height 11
type textarea "30714399981"
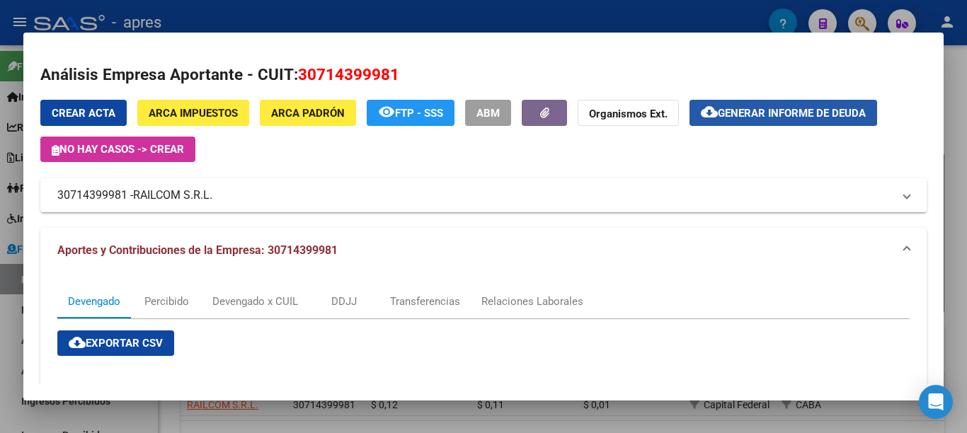
click at [775, 114] on span "Generar informe de deuda" at bounding box center [792, 113] width 148 height 13
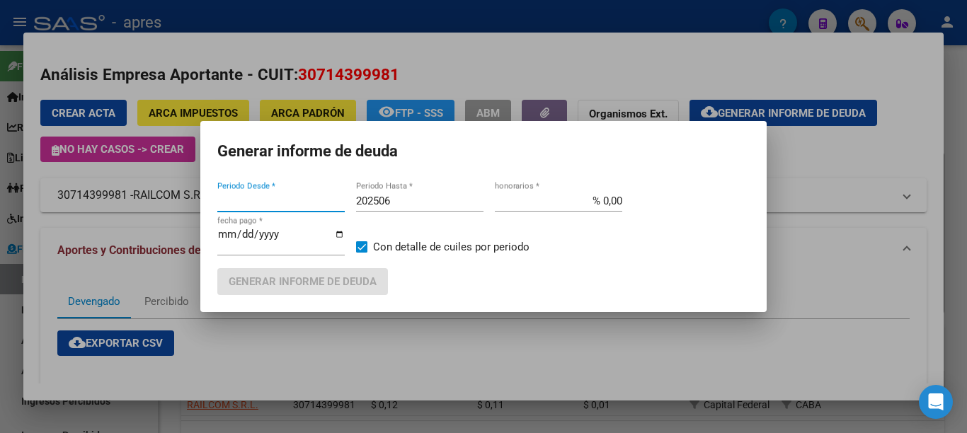
type input "201802"
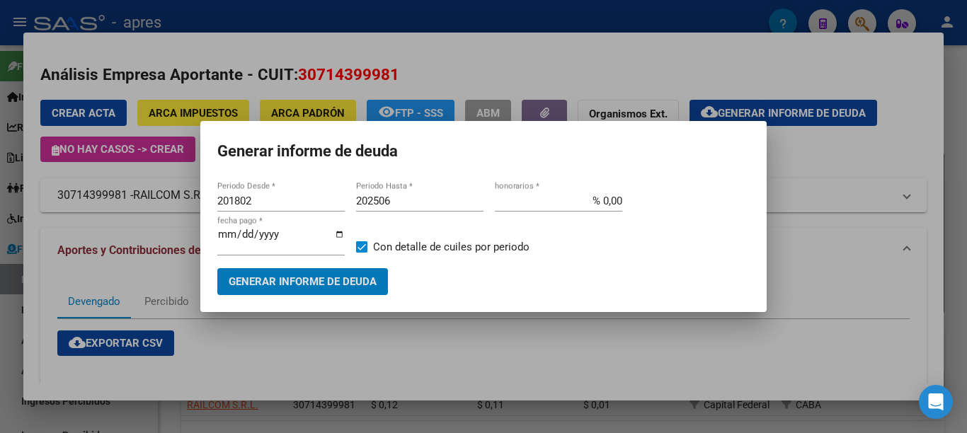
click at [304, 276] on span "Generar informe de deuda" at bounding box center [303, 282] width 148 height 13
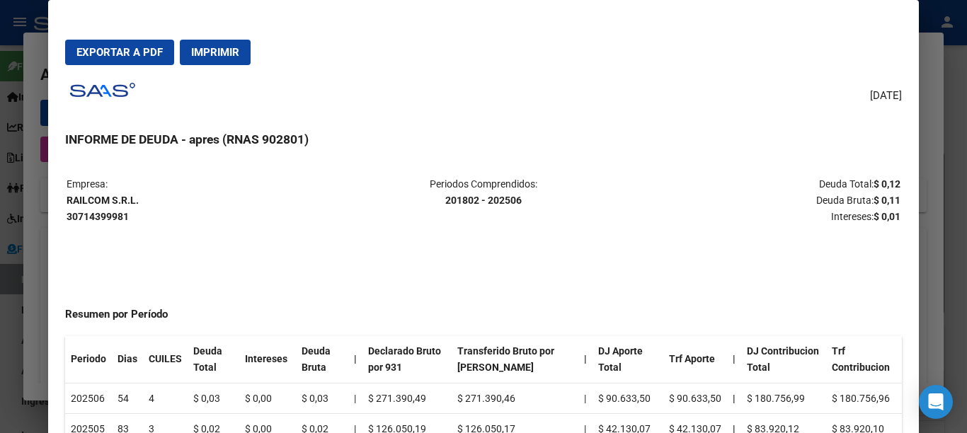
click at [222, 54] on span "Imprimir" at bounding box center [215, 52] width 48 height 13
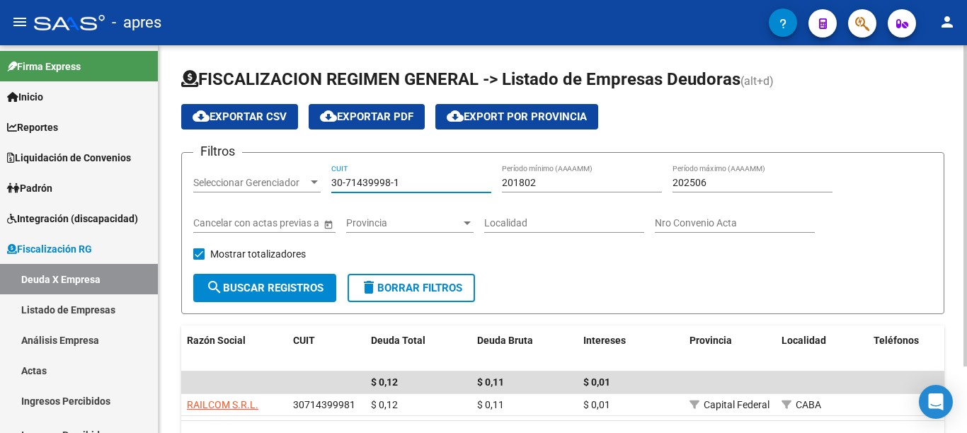
drag, startPoint x: 443, startPoint y: 187, endPoint x: 280, endPoint y: 189, distance: 162.8
click at [274, 186] on div "Filtros Seleccionar Gerenciador Seleccionar Gerenciador 30-71439998-1 CUIT 2018…" at bounding box center [562, 219] width 739 height 110
paste input "696206-3"
type input "30-71696206-3"
click at [304, 284] on span "search Buscar Registros" at bounding box center [264, 288] width 117 height 13
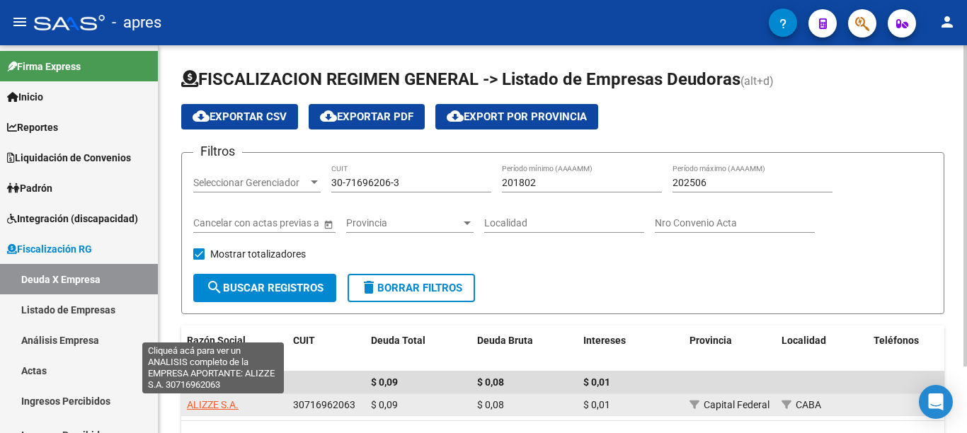
click at [221, 401] on span "ALIZZE S.A." at bounding box center [213, 404] width 52 height 11
type textarea "30716962063"
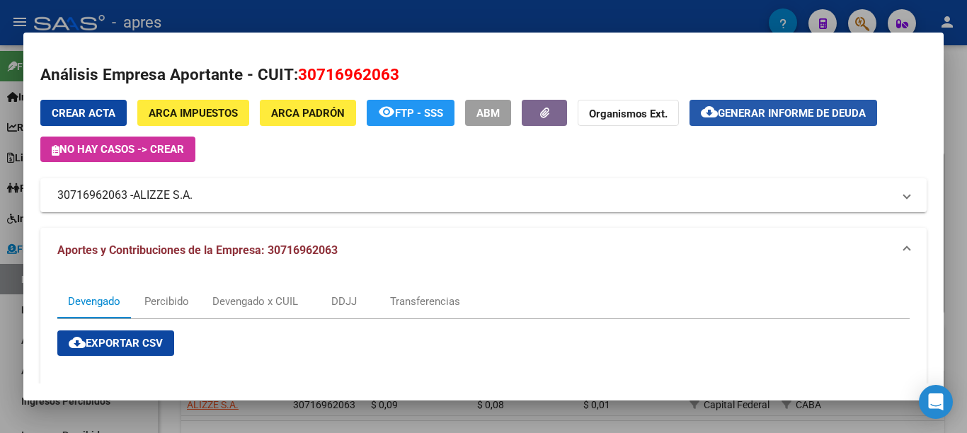
click at [756, 112] on span "Generar informe de deuda" at bounding box center [792, 113] width 148 height 13
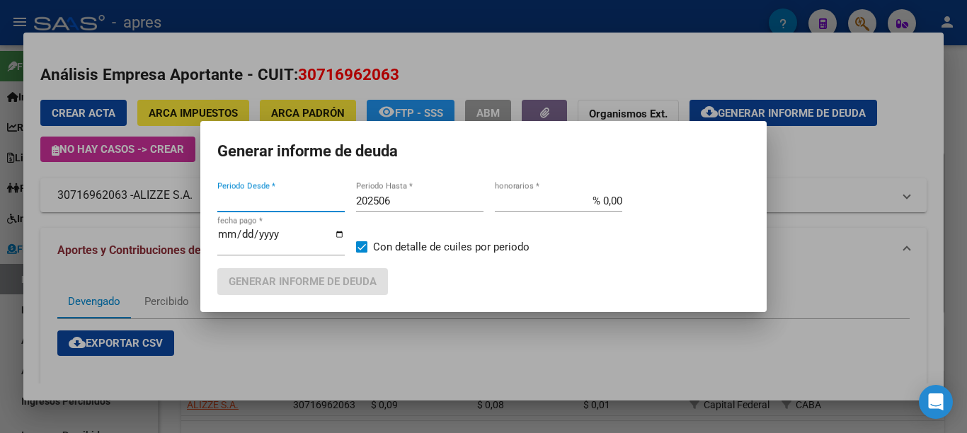
type input "201802"
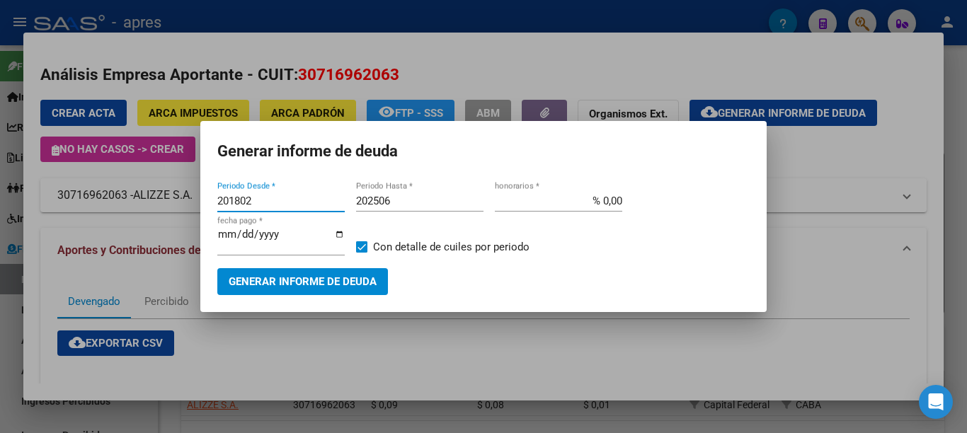
click at [312, 276] on span "Generar informe de deuda" at bounding box center [303, 282] width 148 height 13
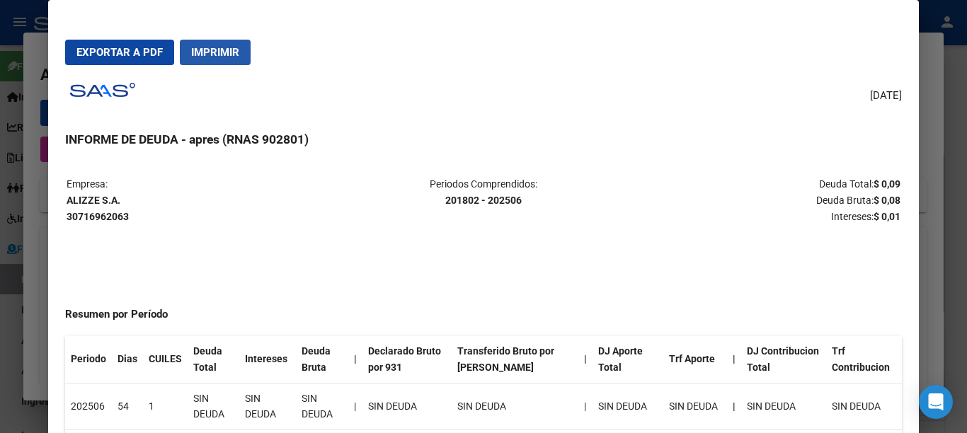
click at [224, 56] on span "Imprimir" at bounding box center [215, 52] width 48 height 13
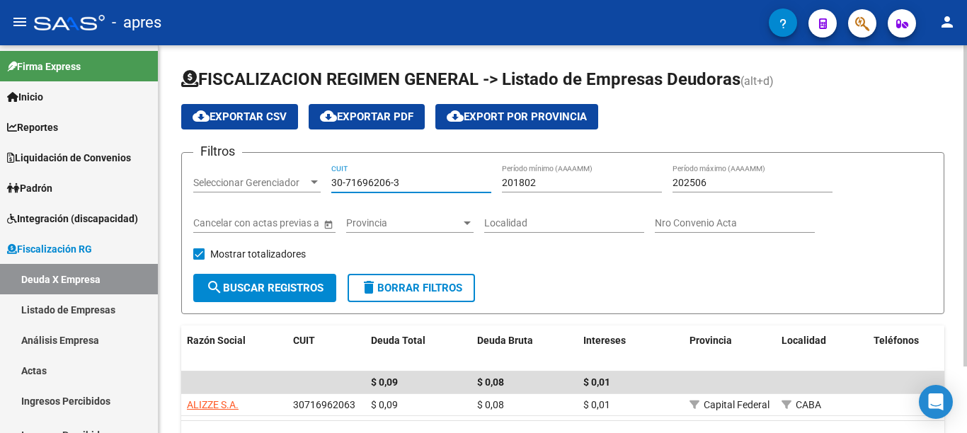
drag, startPoint x: 422, startPoint y: 181, endPoint x: 232, endPoint y: 217, distance: 192.9
click at [219, 187] on div "Filtros Seleccionar Gerenciador Seleccionar Gerenciador 30-71696206-3 CUIT 2018…" at bounding box center [562, 219] width 739 height 110
paste input "57680954-5"
type input "30-57680954-5"
click at [266, 289] on span "search Buscar Registros" at bounding box center [264, 288] width 117 height 13
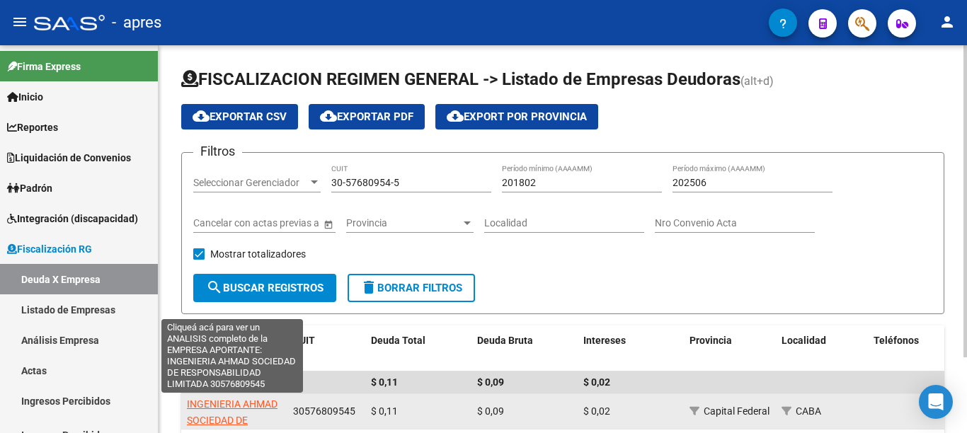
click at [226, 403] on span "INGENIERIA AHMAD SOCIEDAD DE RESPONSABILIDAD LIMITADA" at bounding box center [232, 427] width 91 height 59
type textarea "30576809545"
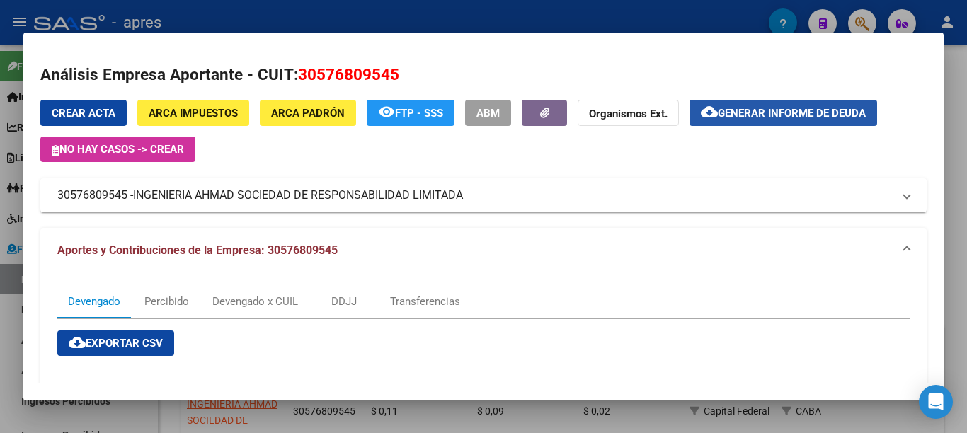
click at [806, 118] on span "Generar informe de deuda" at bounding box center [792, 113] width 148 height 13
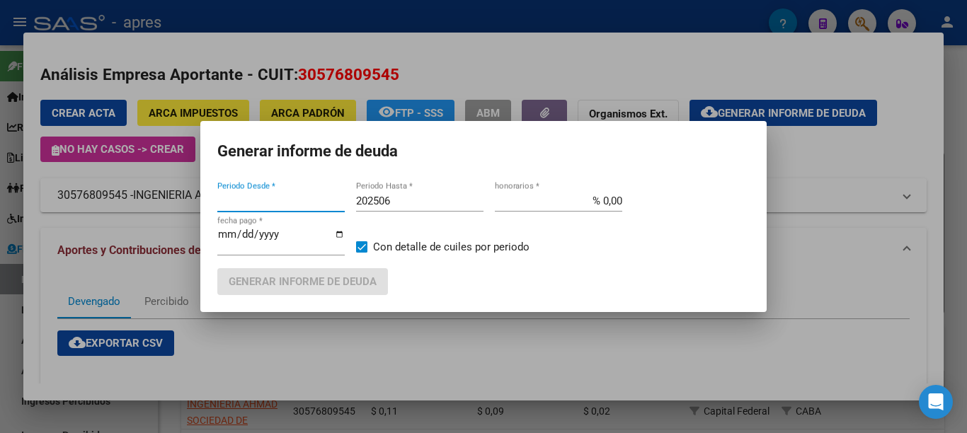
type input "201802"
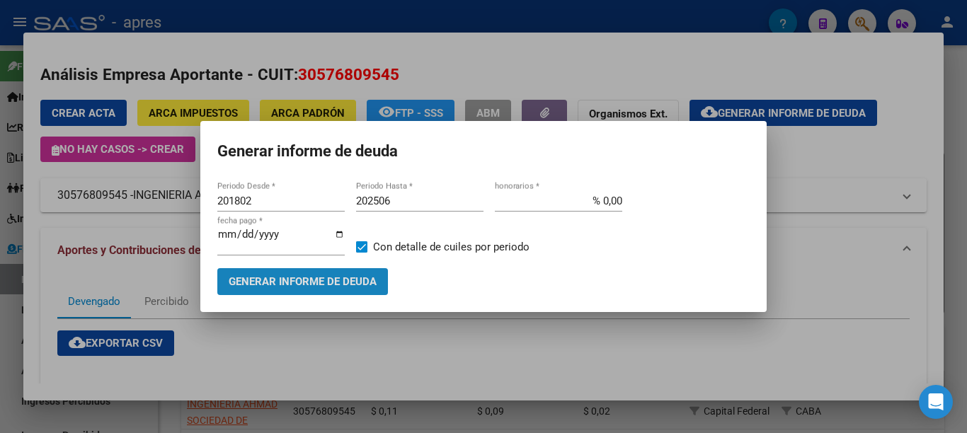
click at [309, 277] on span "Generar informe de deuda" at bounding box center [303, 282] width 148 height 13
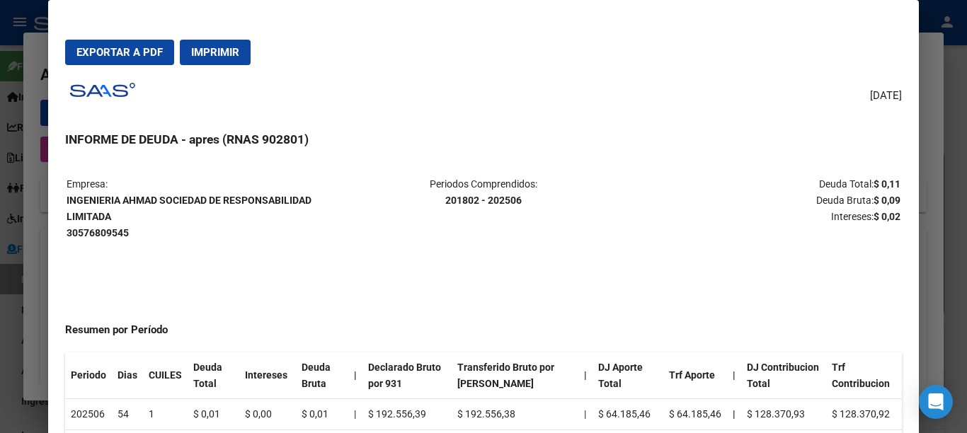
click at [236, 61] on button "Imprimir" at bounding box center [215, 52] width 71 height 25
